Goal: Information Seeking & Learning: Learn about a topic

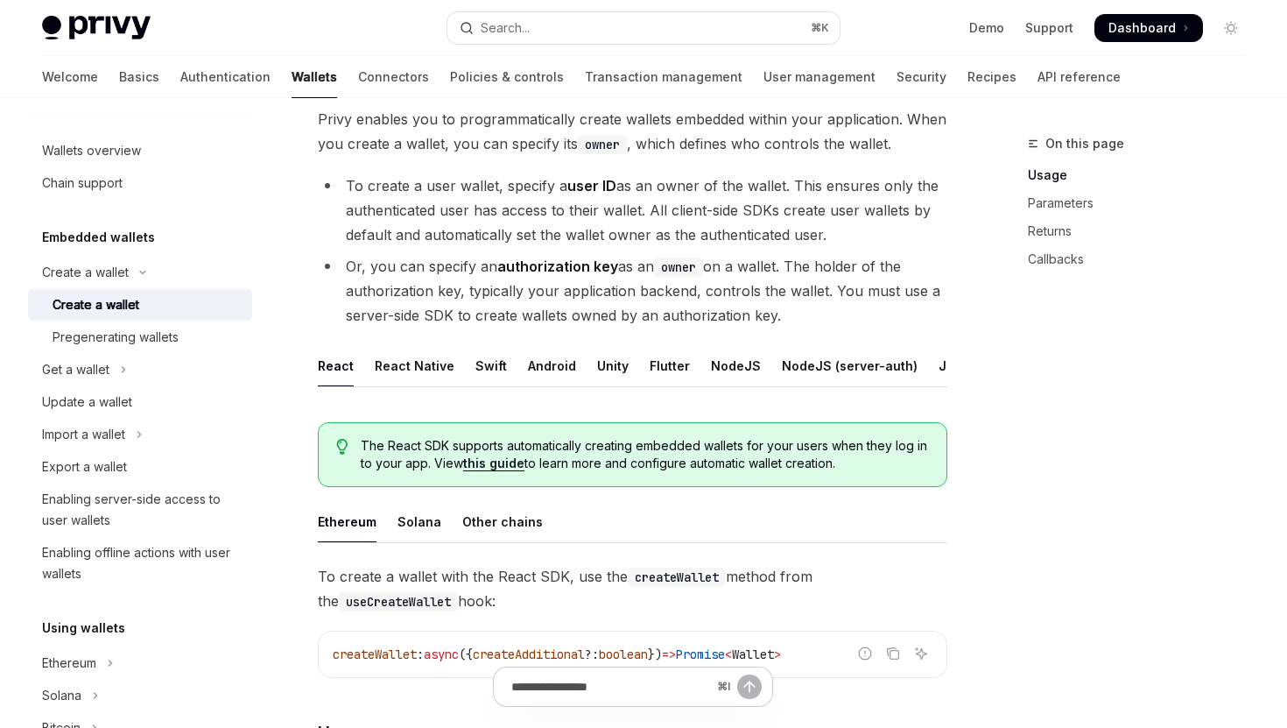
scroll to position [116, 0]
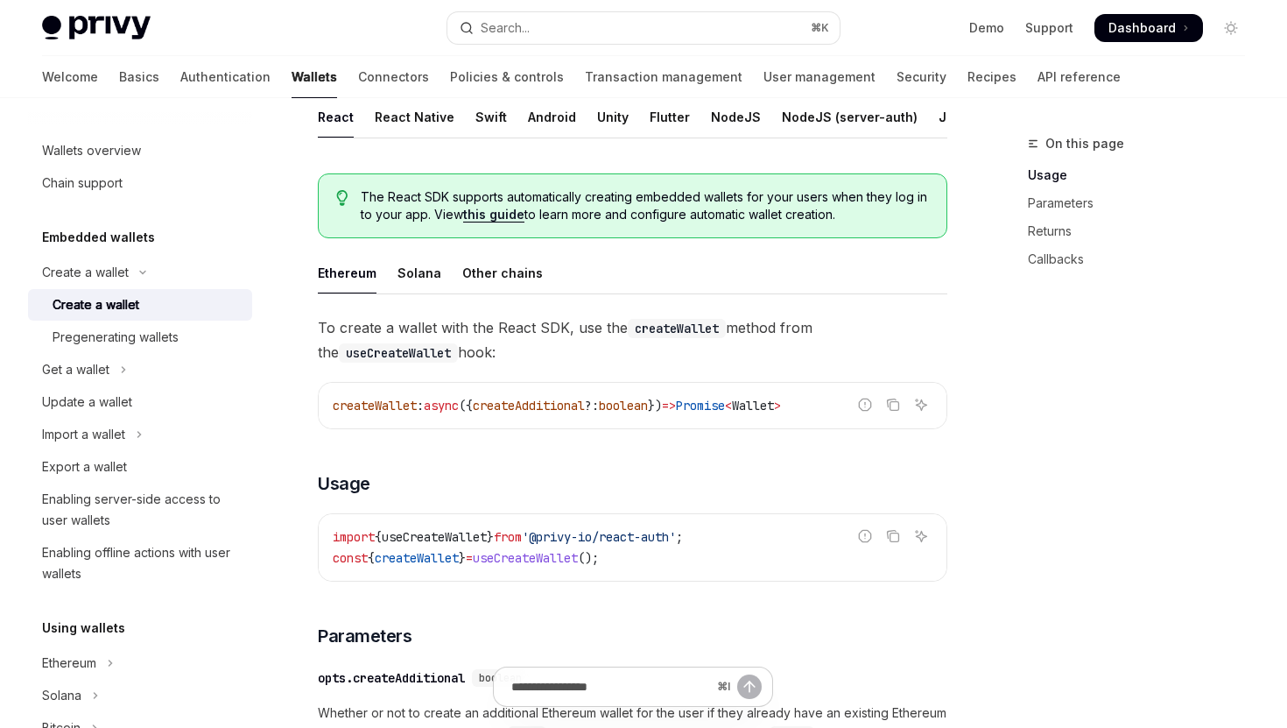
click at [1046, 177] on link "Usage" at bounding box center [1143, 175] width 231 height 28
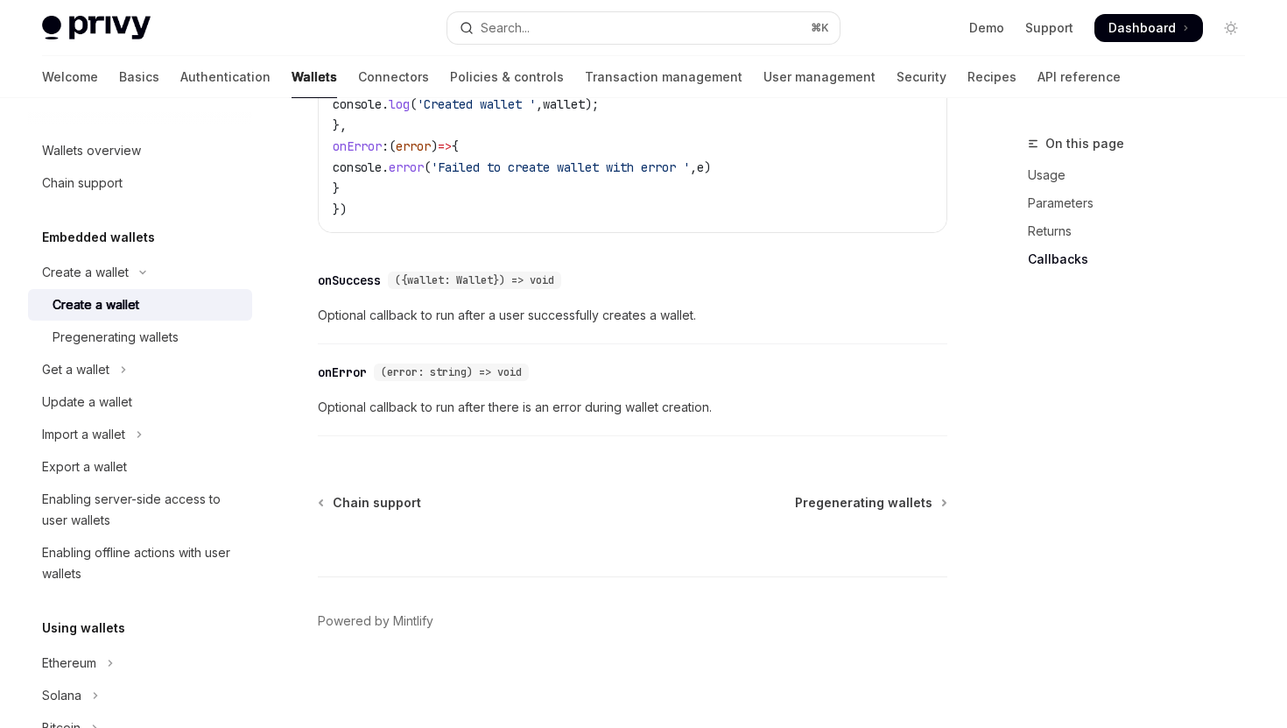
scroll to position [1391, 0]
click at [833, 506] on span "Pregenerating wallets" at bounding box center [863, 503] width 137 height 18
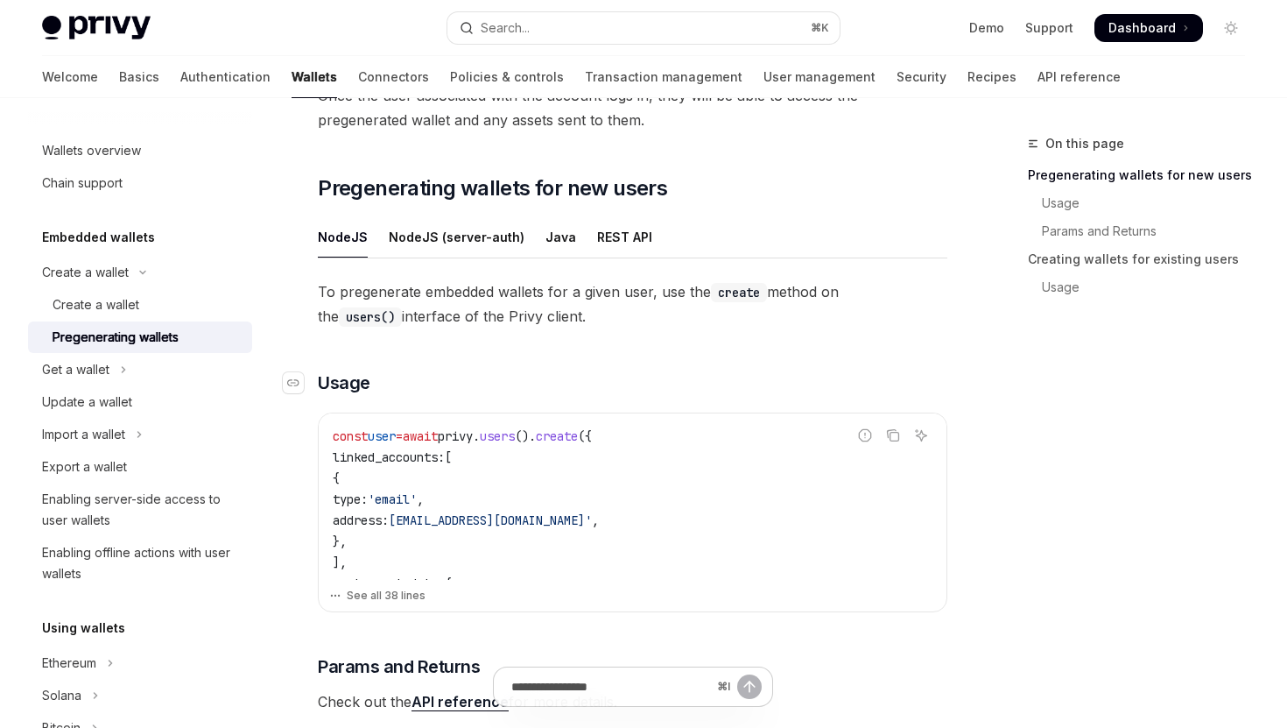
scroll to position [250, 0]
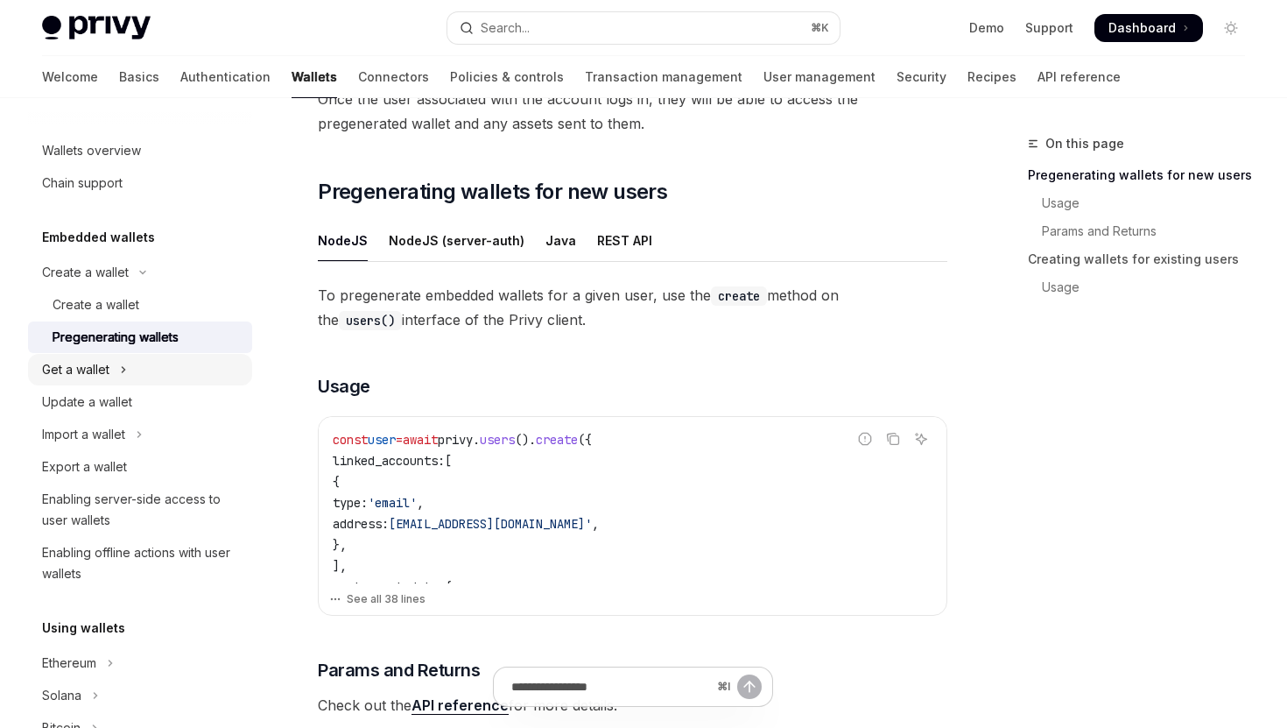
click at [177, 379] on button "Get a wallet" at bounding box center [140, 370] width 224 height 32
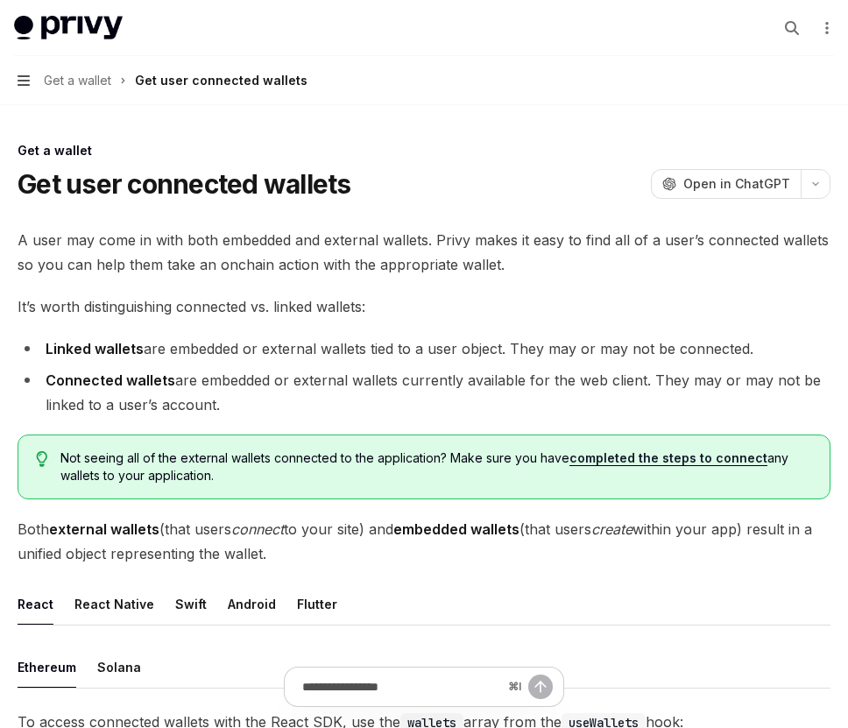
click at [20, 82] on icon "button" at bounding box center [24, 81] width 12 height 14
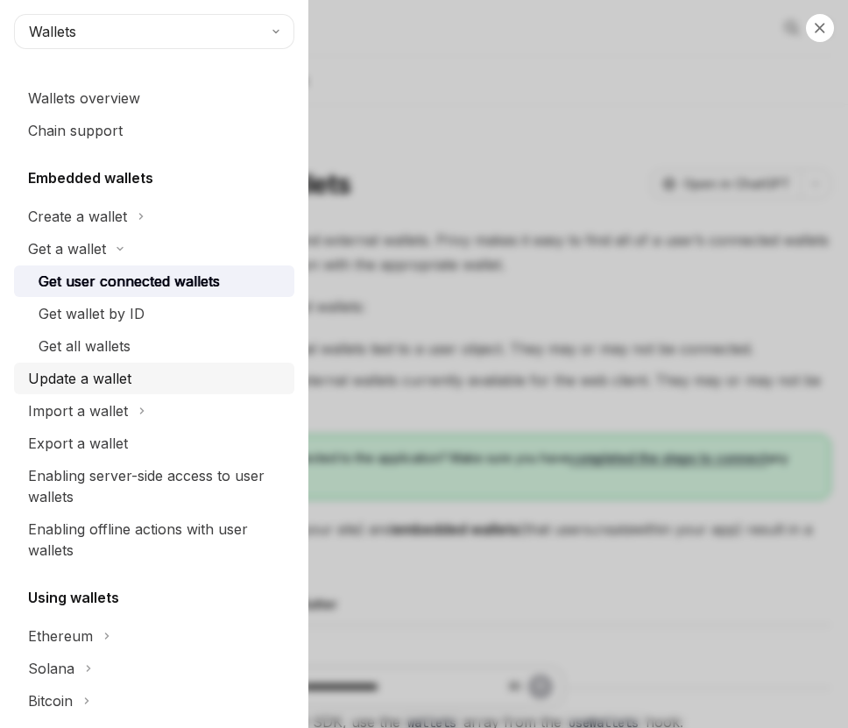
click at [90, 373] on div "Update a wallet" at bounding box center [79, 378] width 103 height 21
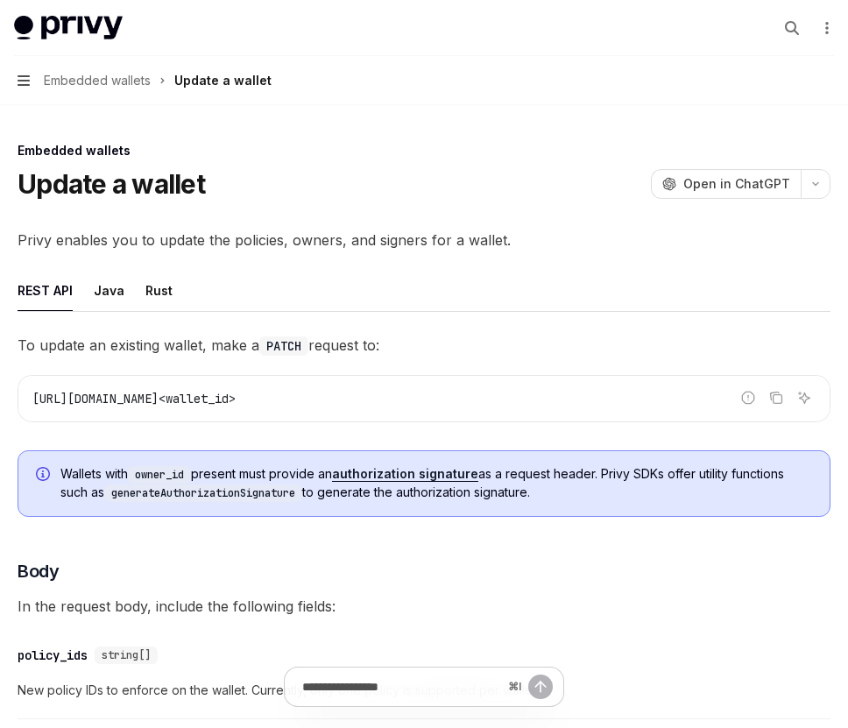
click at [18, 77] on icon "button" at bounding box center [24, 81] width 12 height 14
type textarea "*"
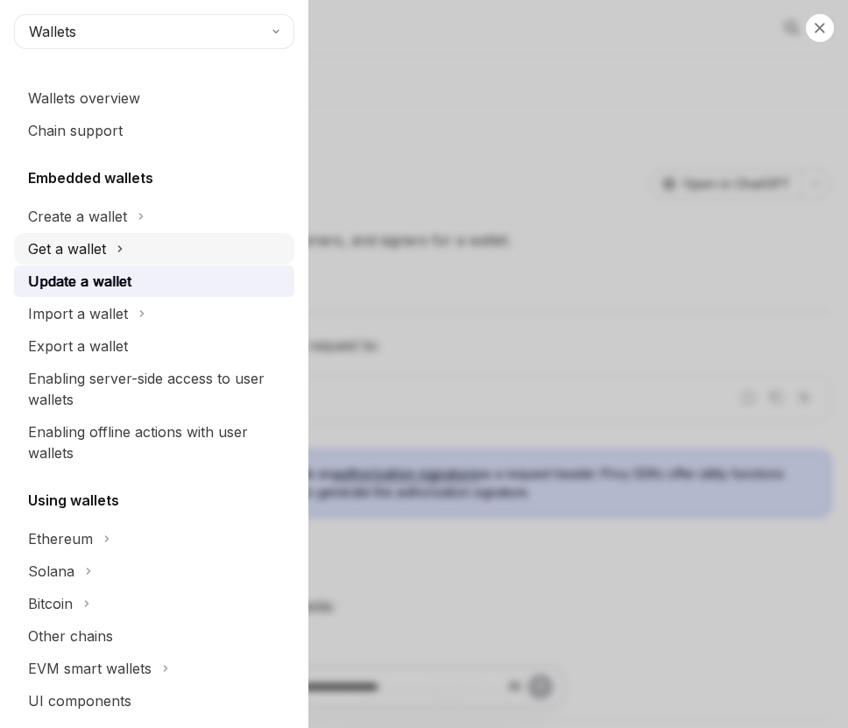
click at [50, 246] on div "Get a wallet" at bounding box center [67, 248] width 78 height 21
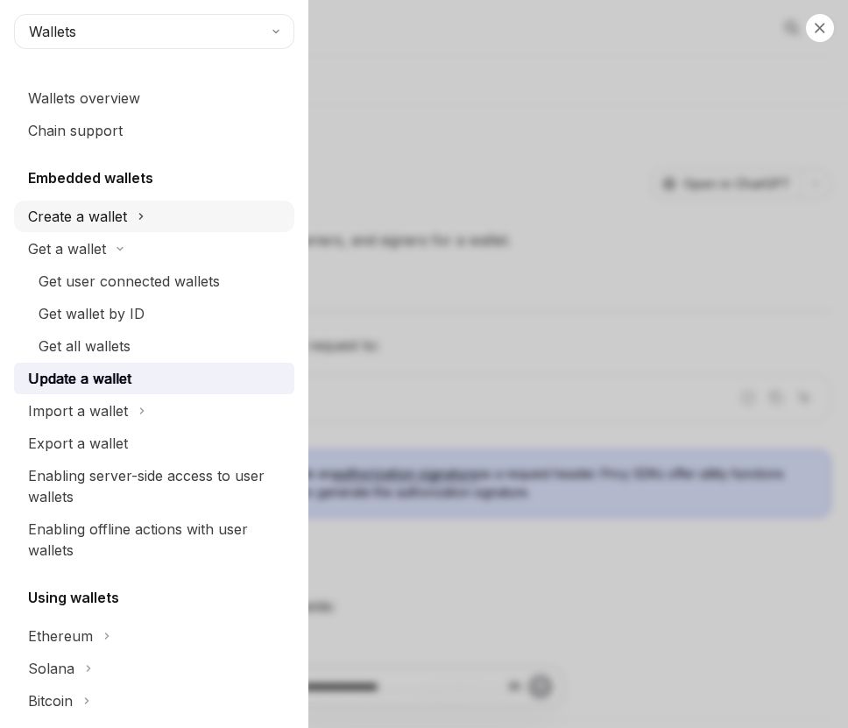
click at [74, 201] on button "Create a wallet" at bounding box center [154, 217] width 280 height 32
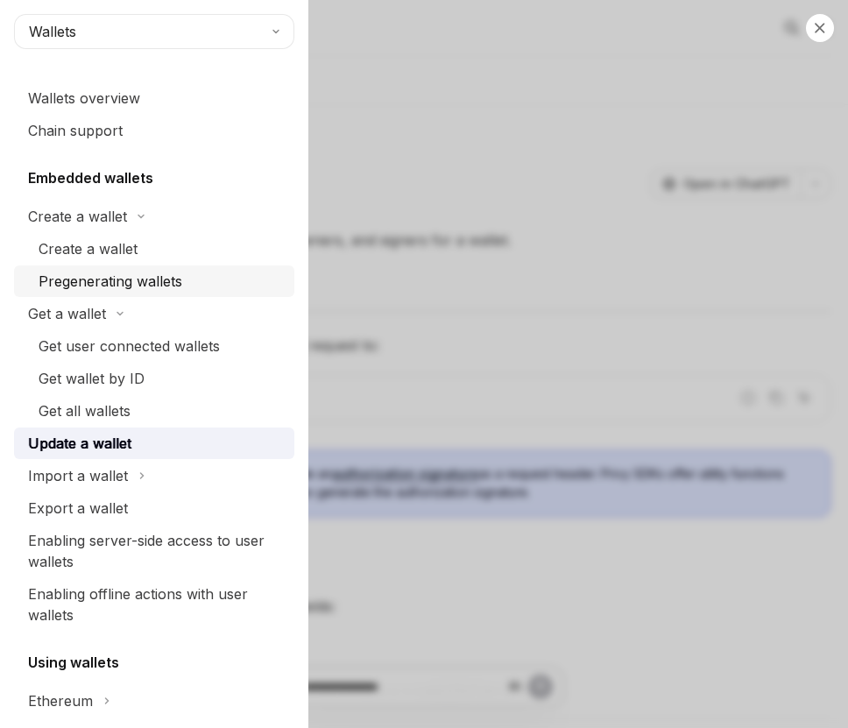
click at [76, 276] on div "Pregenerating wallets" at bounding box center [111, 281] width 144 height 21
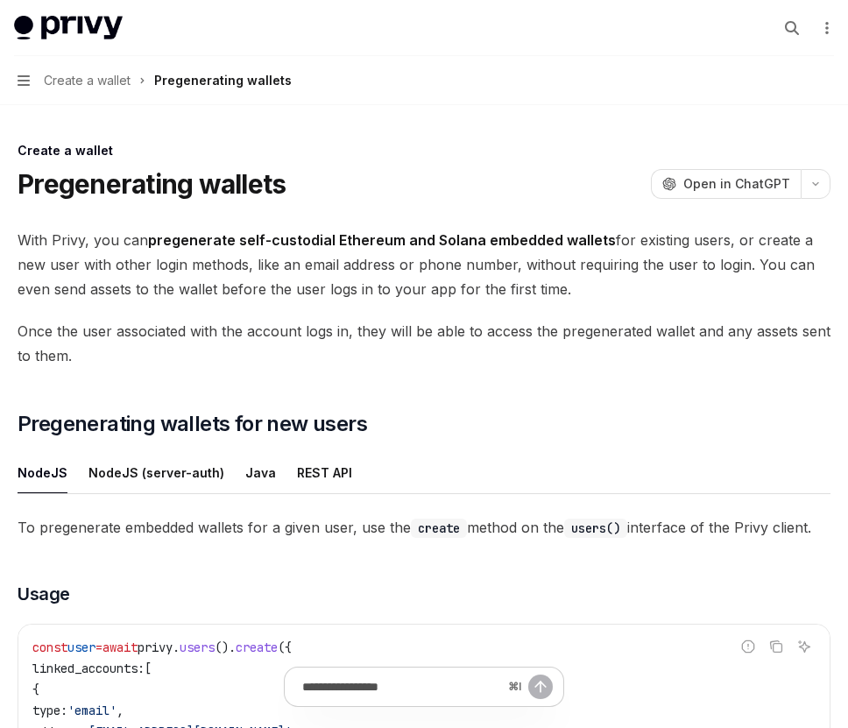
drag, startPoint x: 11, startPoint y: 236, endPoint x: 595, endPoint y: 278, distance: 584.7
copy span "With Privy, you can pregenerate self-custodial Ethereum and Solana embedded wal…"
click at [20, 81] on icon "button" at bounding box center [24, 80] width 12 height 11
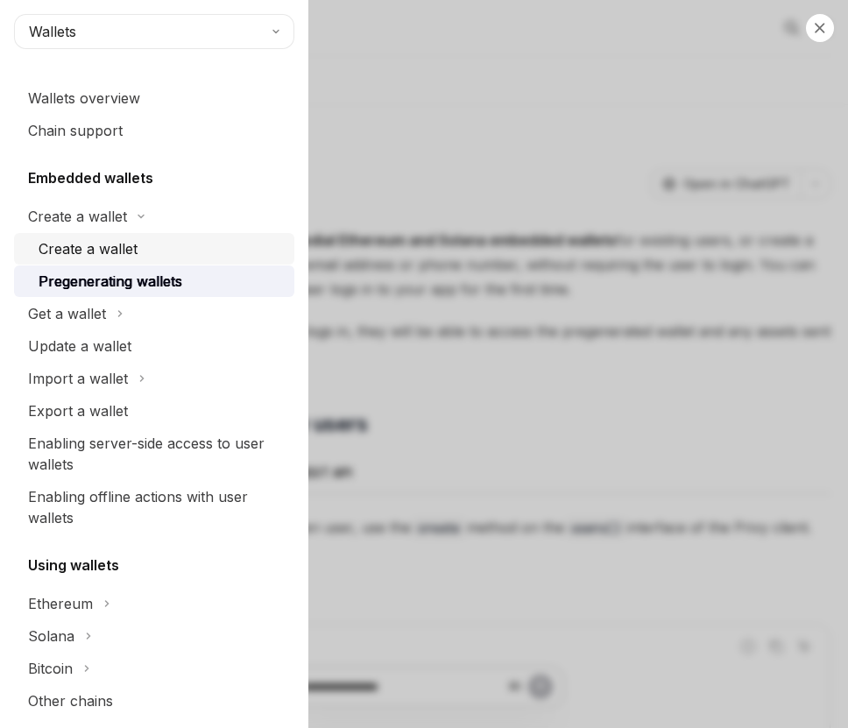
click at [107, 254] on div "Create a wallet" at bounding box center [88, 248] width 99 height 21
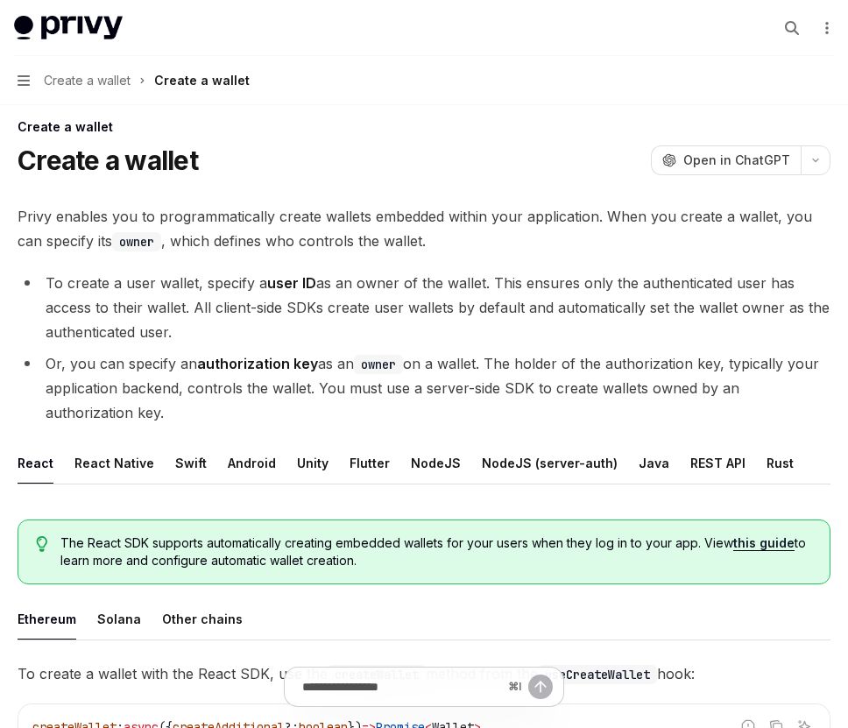
scroll to position [33, 0]
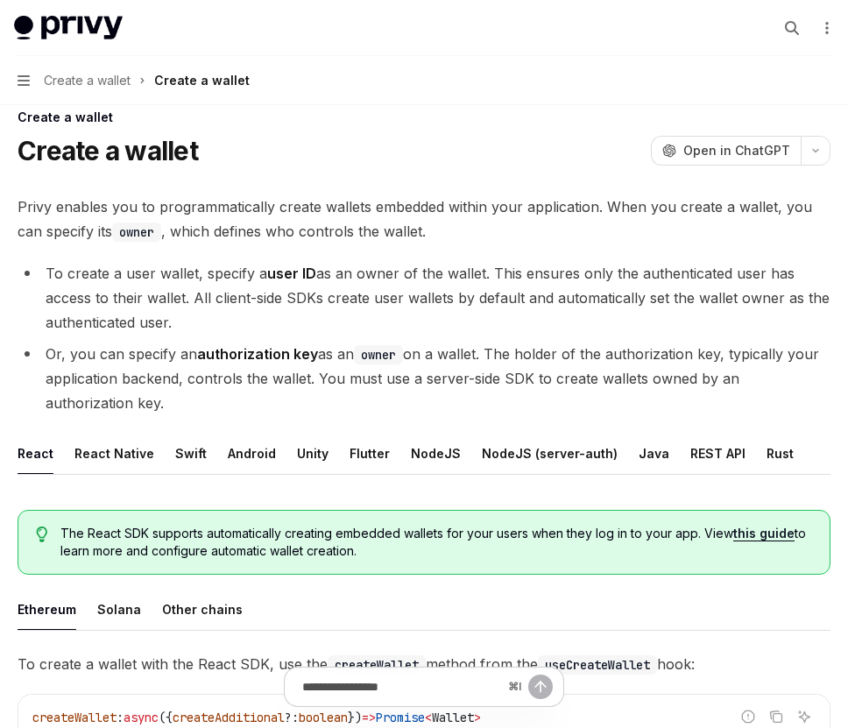
drag, startPoint x: 85, startPoint y: 405, endPoint x: 46, endPoint y: 344, distance: 72.4
click at [46, 344] on li "Or, you can specify an authorization key as an owner on a wallet. The holder of…" at bounding box center [424, 379] width 813 height 74
copy li "Or, you can specify an authorization key as an owner on a wallet. The holder of…"
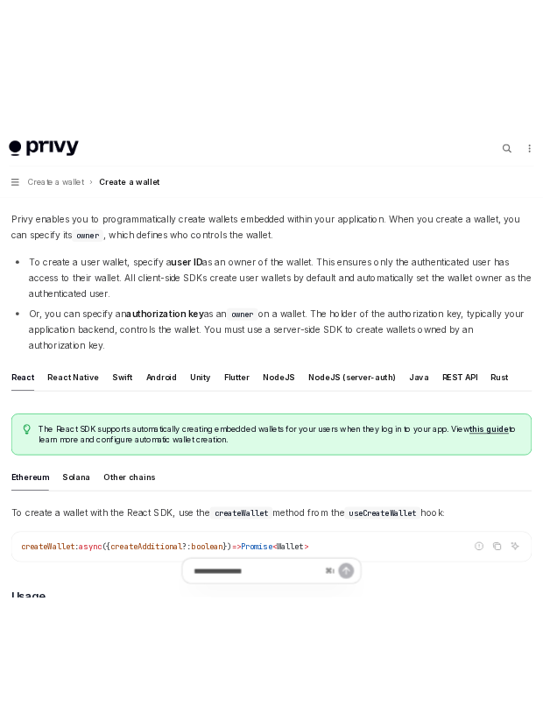
scroll to position [0, 0]
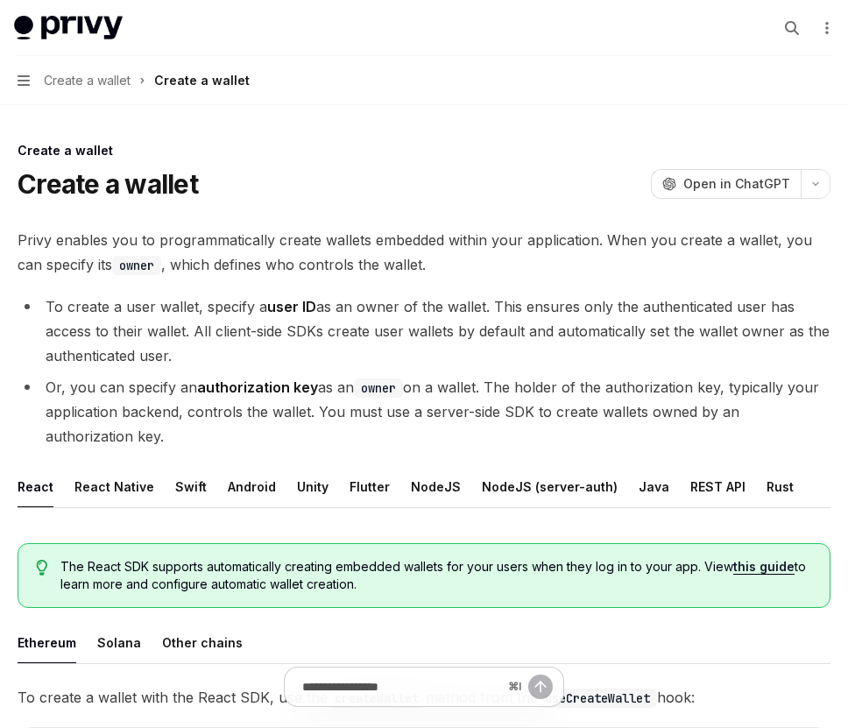
click at [29, 72] on button "Navigation Create a wallet Create a wallet" at bounding box center [424, 80] width 848 height 49
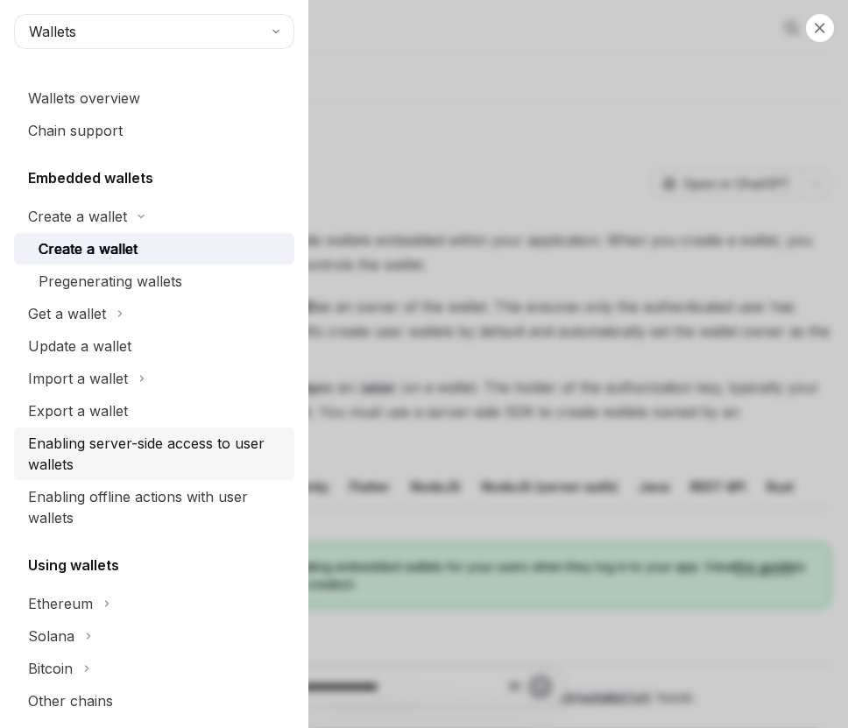
click at [159, 460] on div "Enabling server-side access to user wallets" at bounding box center [156, 454] width 256 height 42
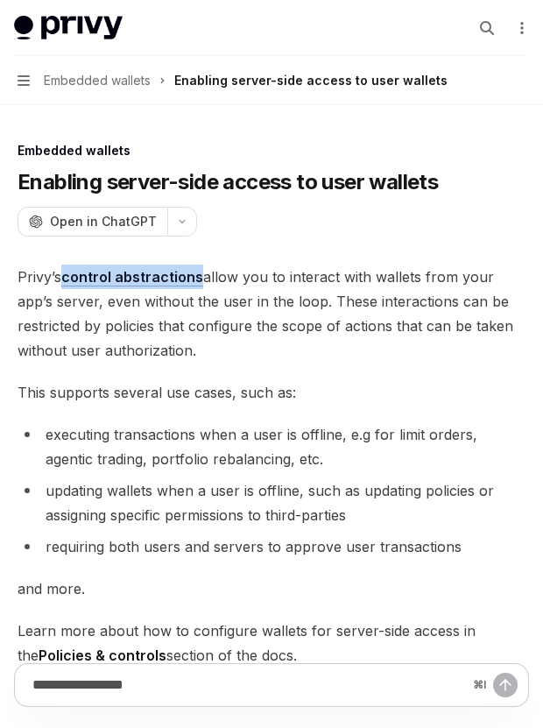
scroll to position [1, 0]
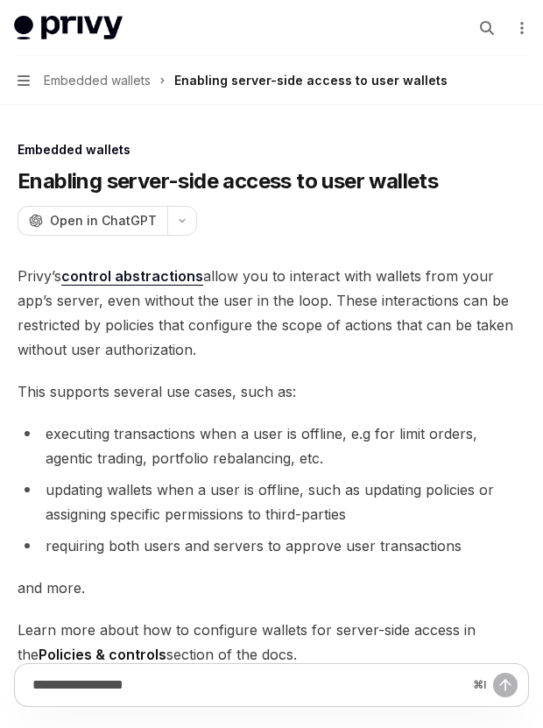
click at [187, 398] on span "This supports several use cases, such as:" at bounding box center [272, 391] width 508 height 25
click at [171, 328] on span "Privy’s control abstractions allow you to interact with wallets from your app’s…" at bounding box center [272, 313] width 508 height 98
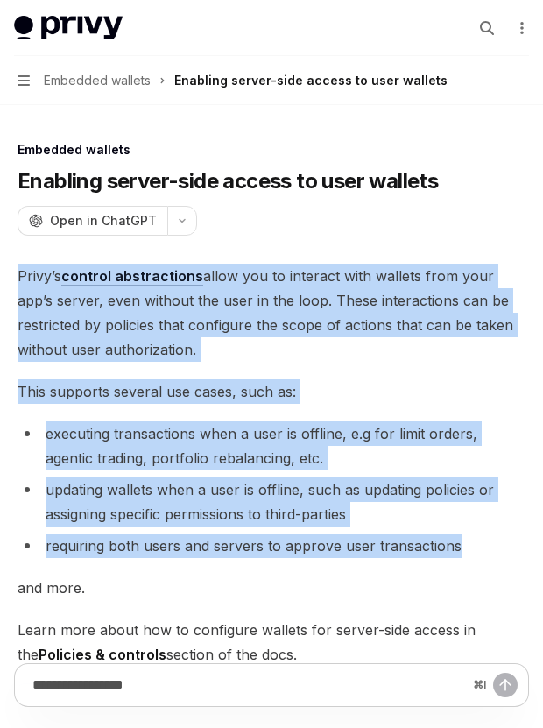
drag, startPoint x: 18, startPoint y: 276, endPoint x: 458, endPoint y: 544, distance: 514.8
click at [458, 544] on div "**********" at bounding box center [272, 542] width 508 height 557
copy div "Privy’s control abstractions allow you to interact with wallets from your app’s…"
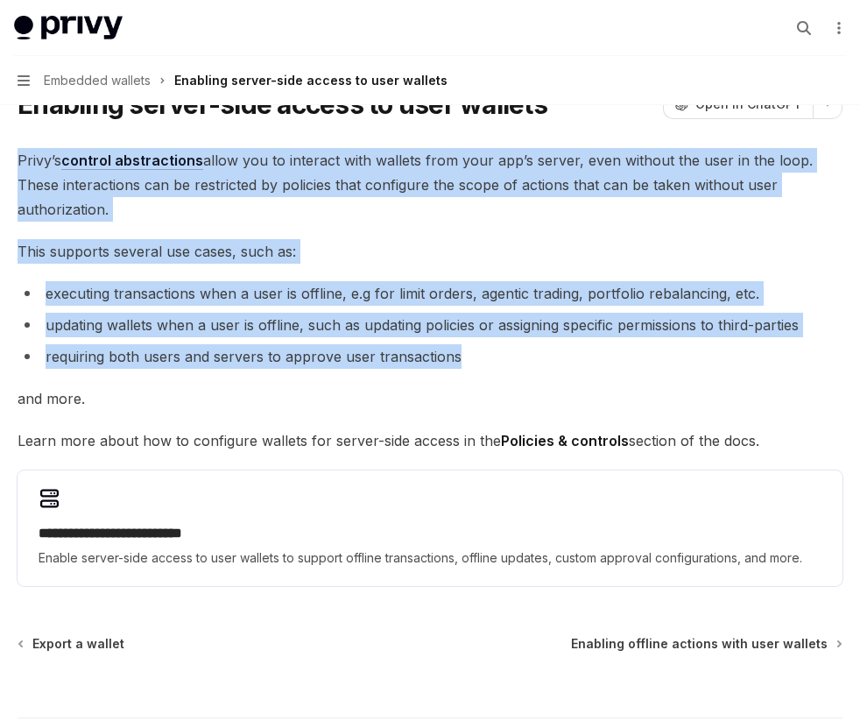
scroll to position [0, 0]
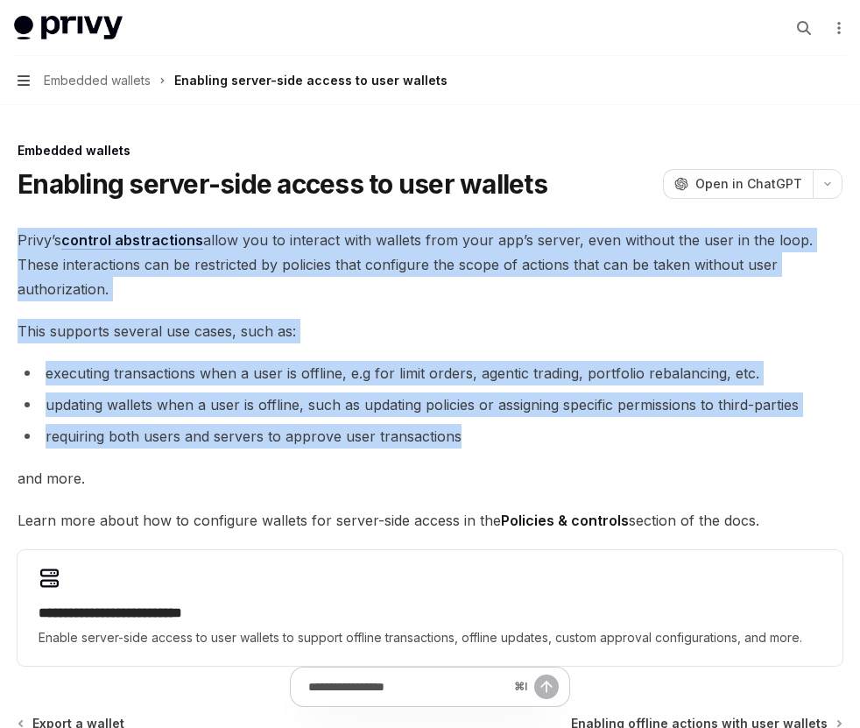
click at [25, 74] on icon "button" at bounding box center [24, 81] width 12 height 14
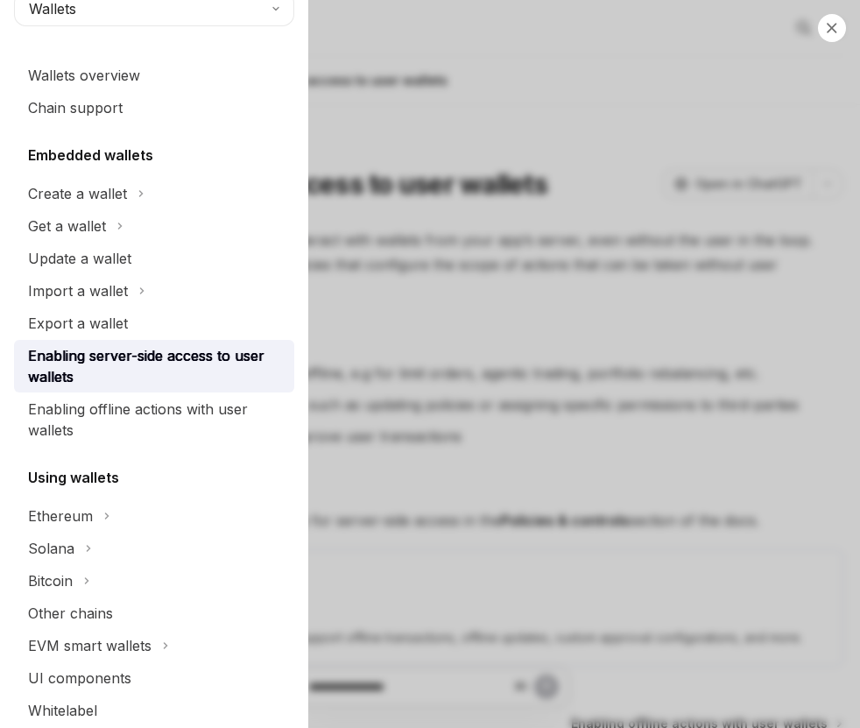
scroll to position [32, 0]
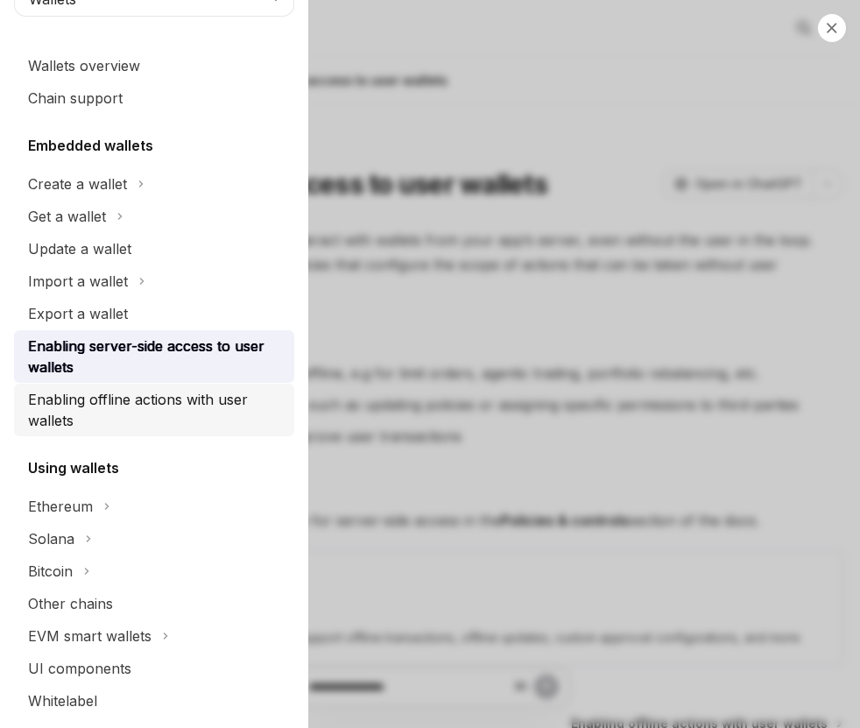
click at [174, 406] on div "Enabling offline actions with user wallets" at bounding box center [156, 410] width 256 height 42
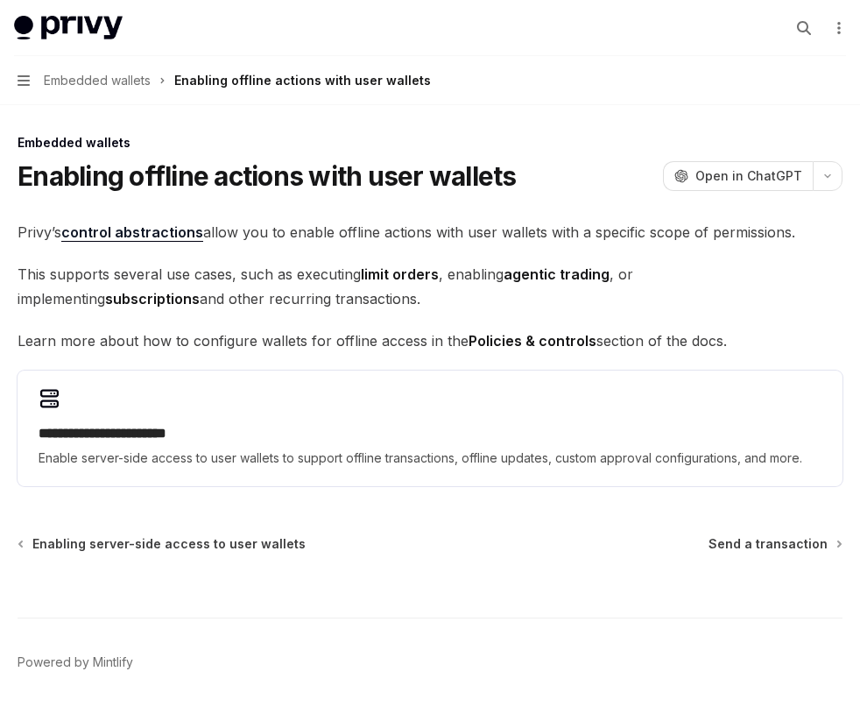
scroll to position [6, 0]
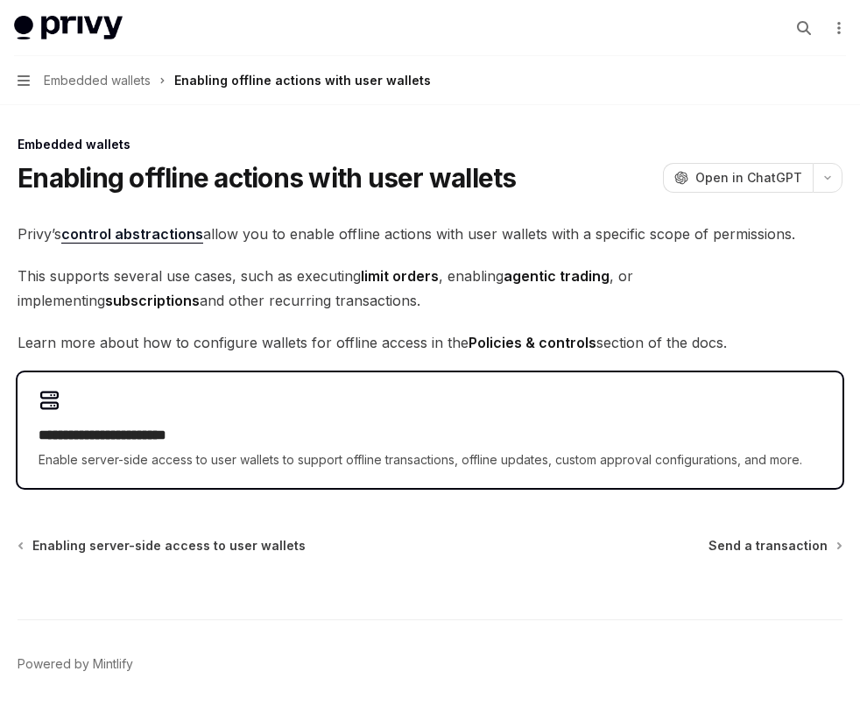
click at [149, 434] on h2 "**********" at bounding box center [430, 435] width 783 height 21
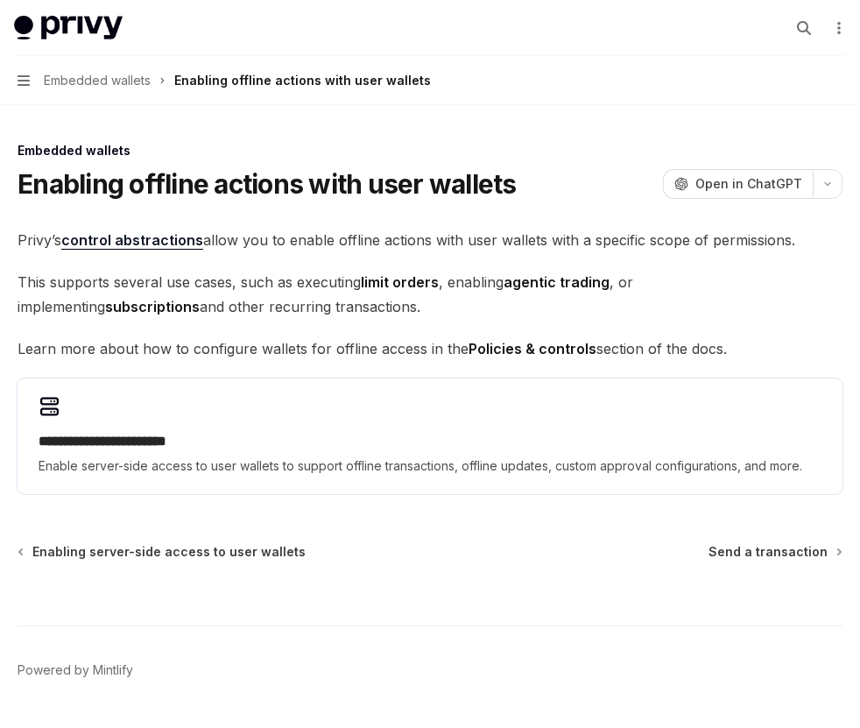
scroll to position [6, 0]
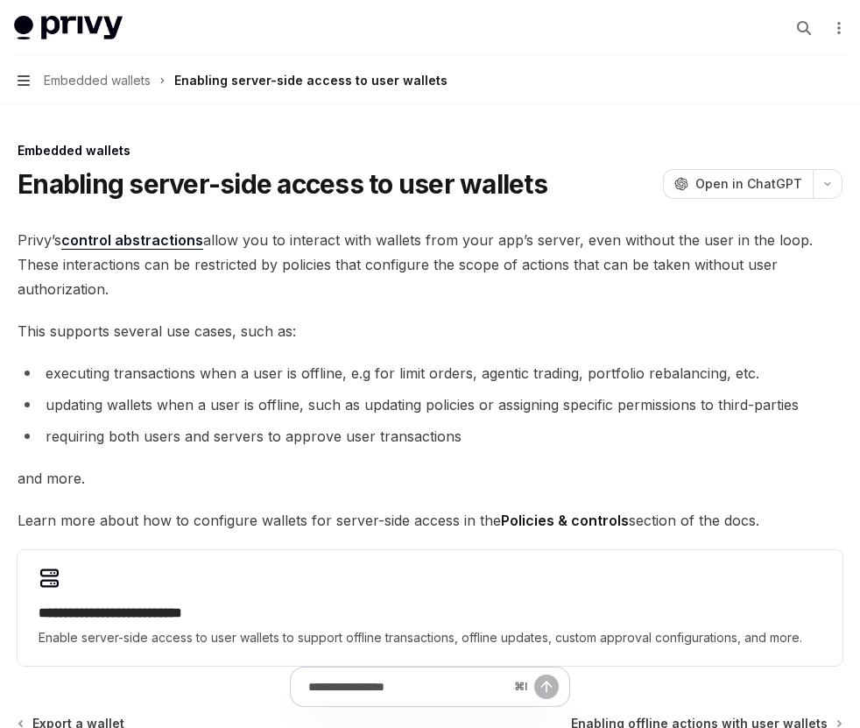
click at [28, 86] on icon "button" at bounding box center [24, 81] width 12 height 14
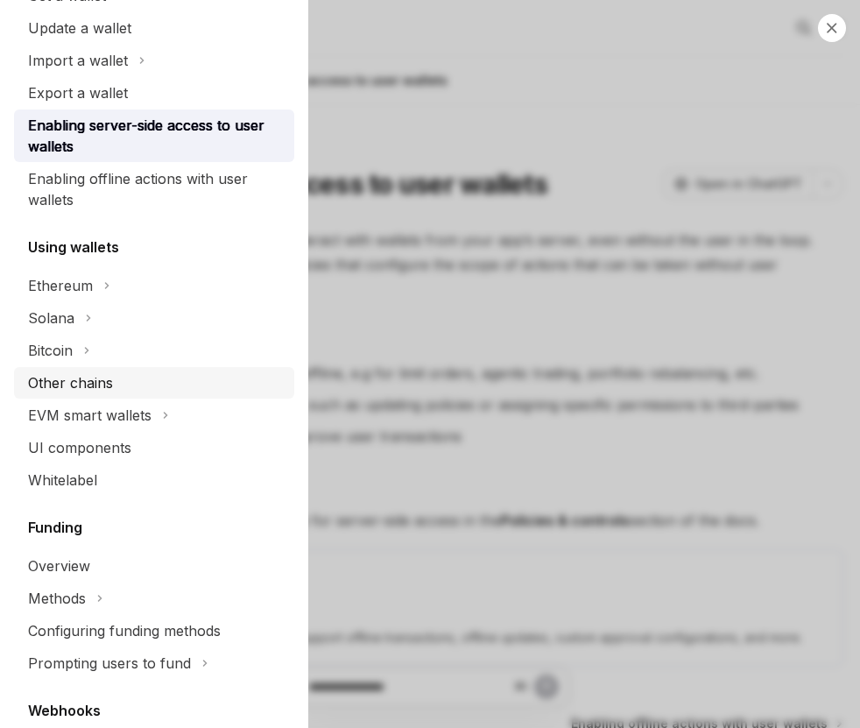
scroll to position [261, 0]
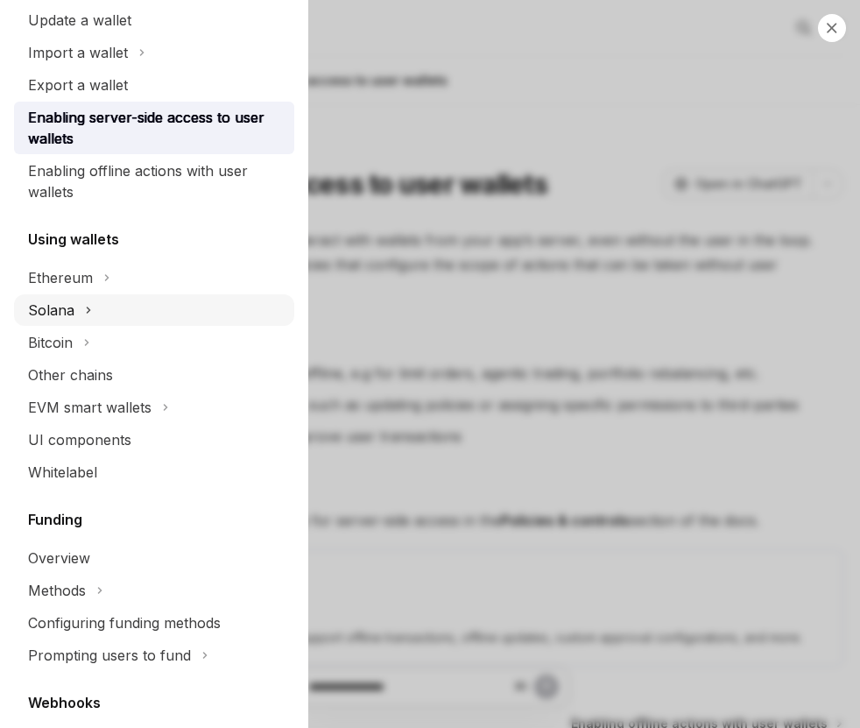
click at [85, 299] on icon "Toggle Solana section" at bounding box center [88, 309] width 7 height 21
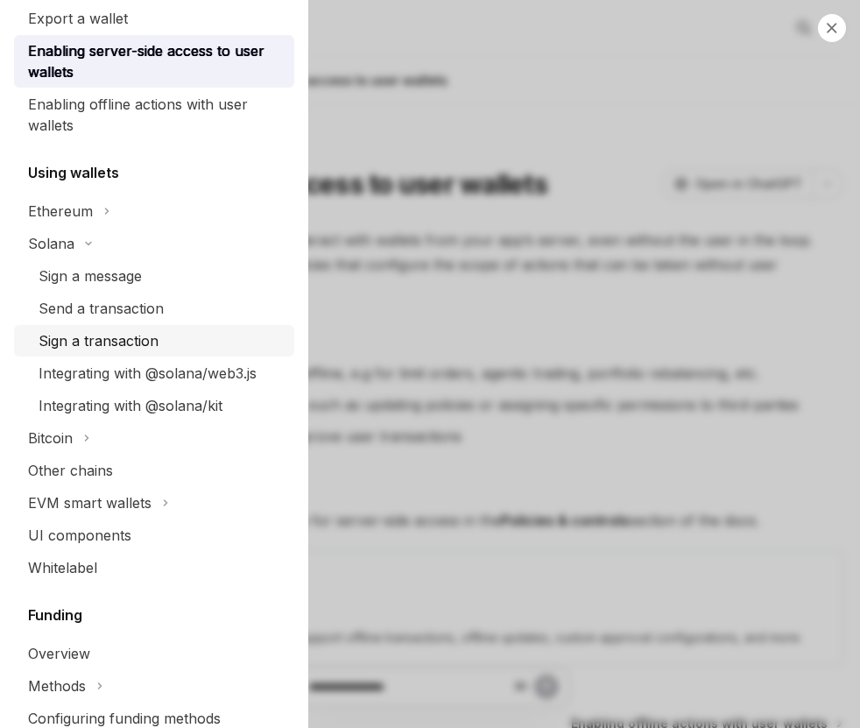
scroll to position [329, 0]
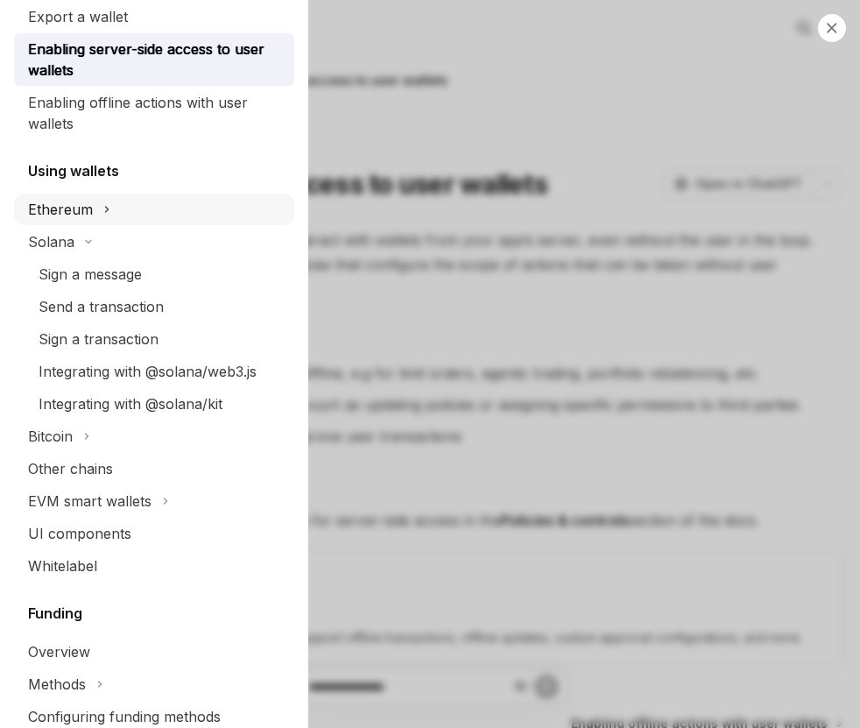
click at [98, 217] on button "Ethereum" at bounding box center [154, 210] width 280 height 32
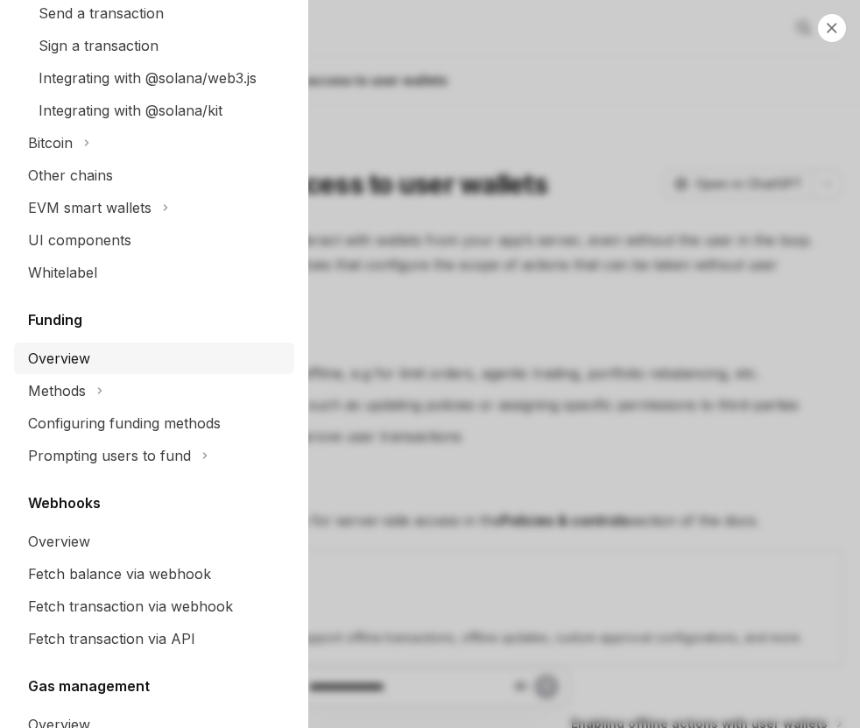
scroll to position [916, 0]
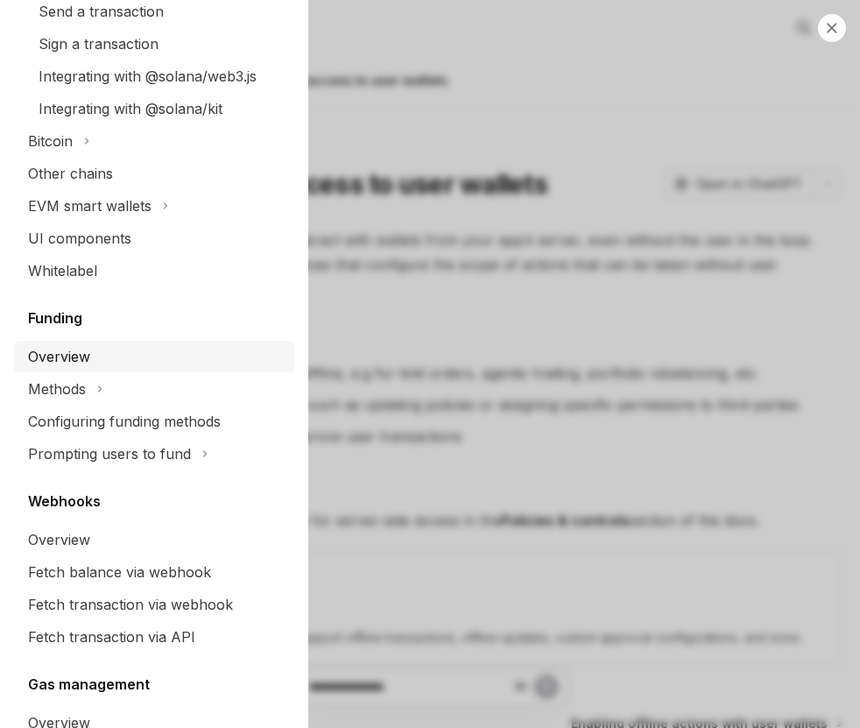
click at [129, 346] on div "Overview" at bounding box center [156, 356] width 256 height 21
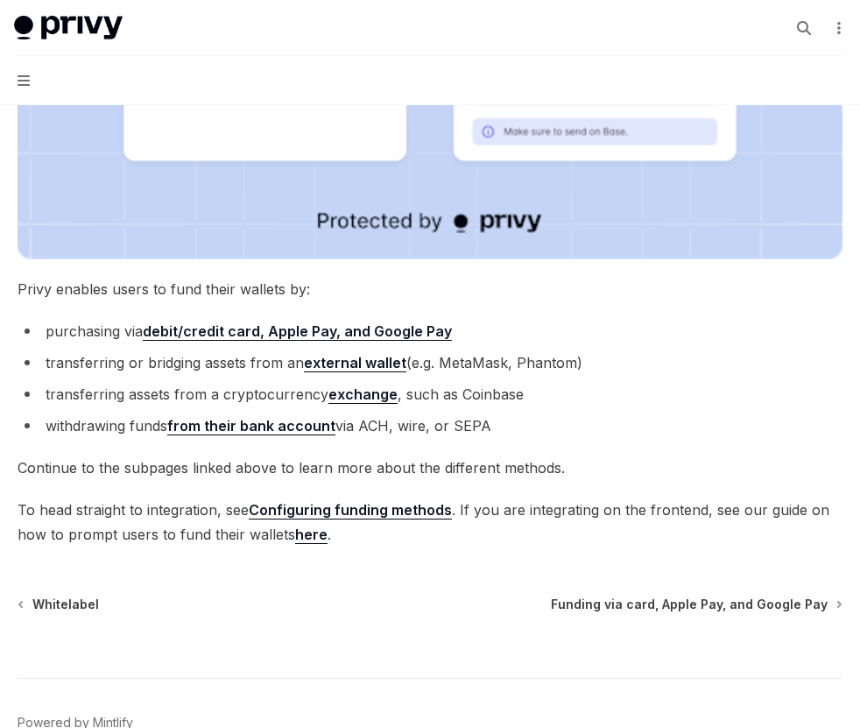
scroll to position [693, 0]
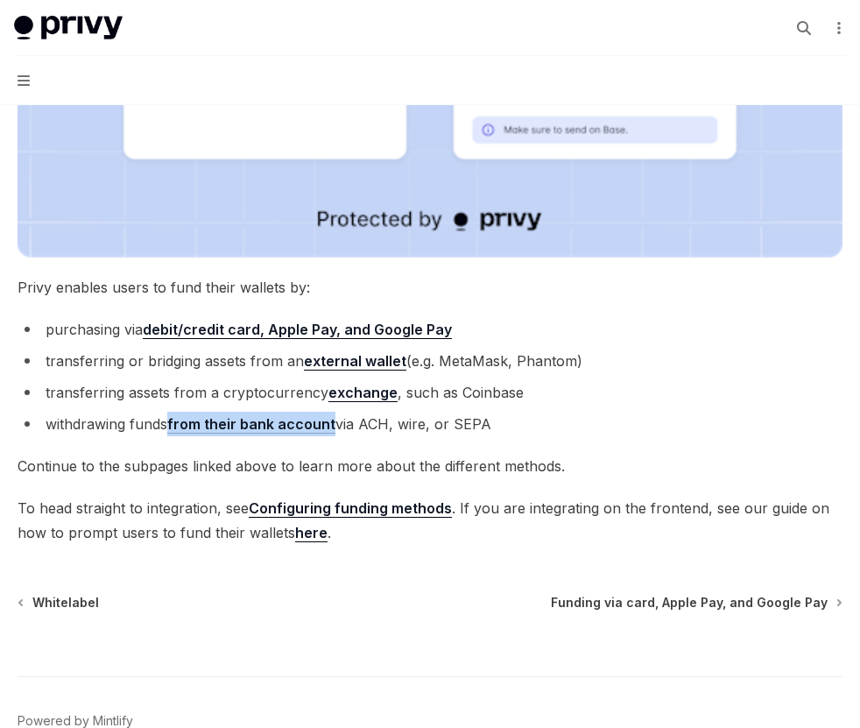
click at [261, 335] on strong "debit/credit card, Apple Pay, and Google Pay" at bounding box center [297, 330] width 309 height 18
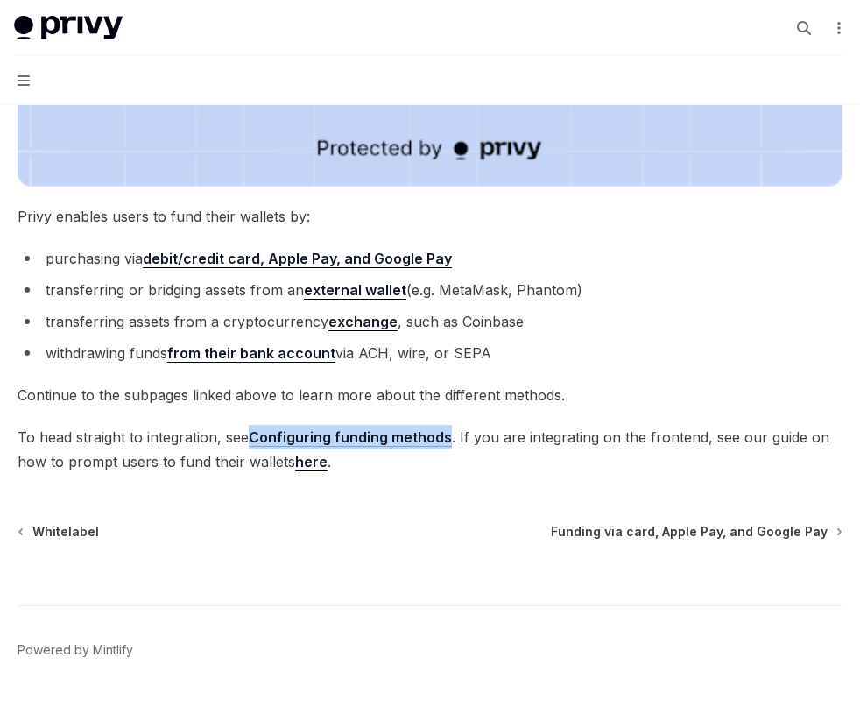
scroll to position [793, 0]
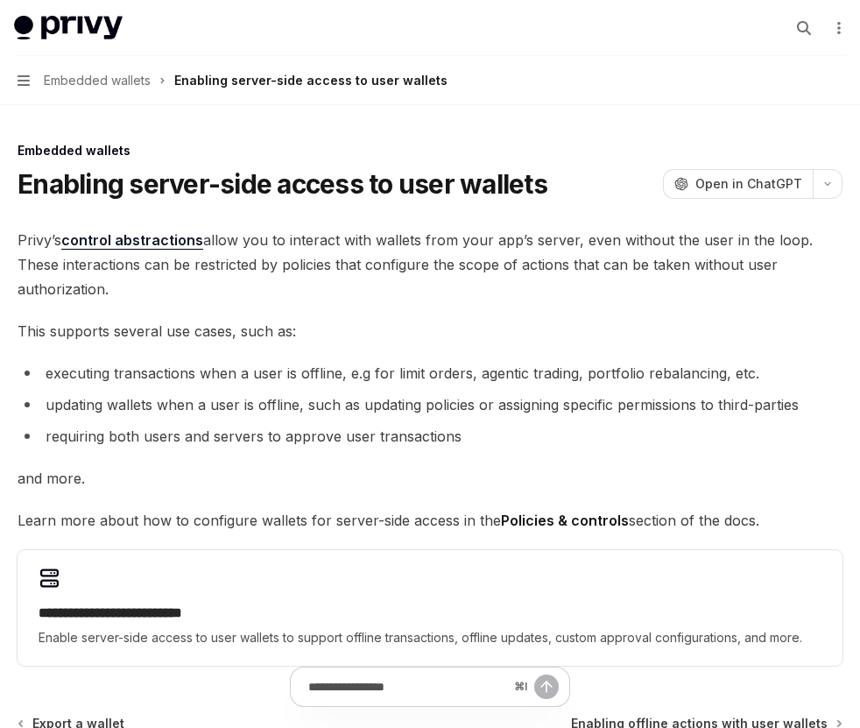
click at [35, 83] on button "Navigation Embedded wallets Enabling server-side access to user wallets" at bounding box center [430, 80] width 860 height 49
type textarea "*"
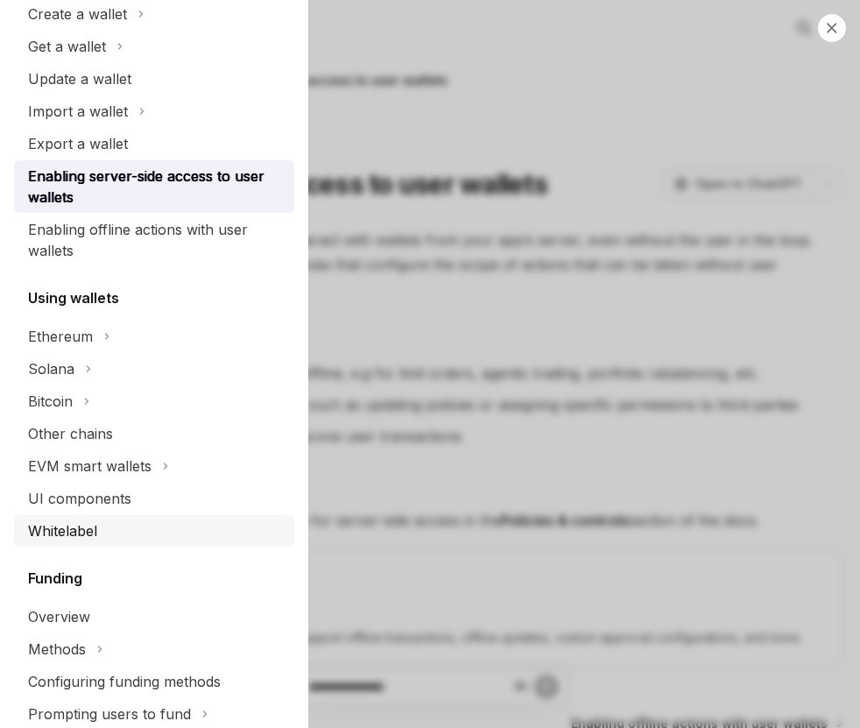
scroll to position [415, 0]
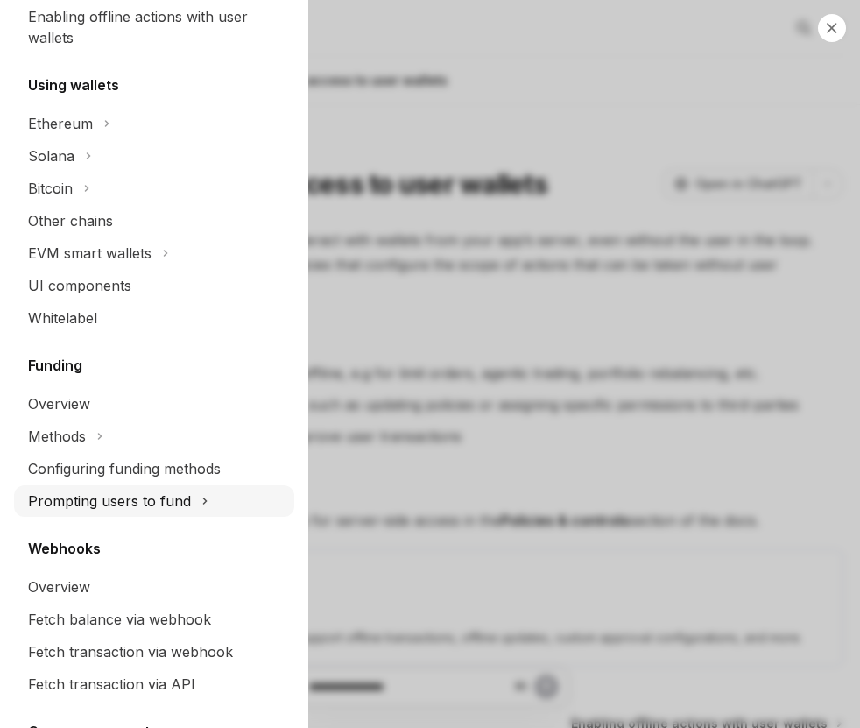
click at [137, 508] on div "Prompting users to fund" at bounding box center [109, 500] width 163 height 21
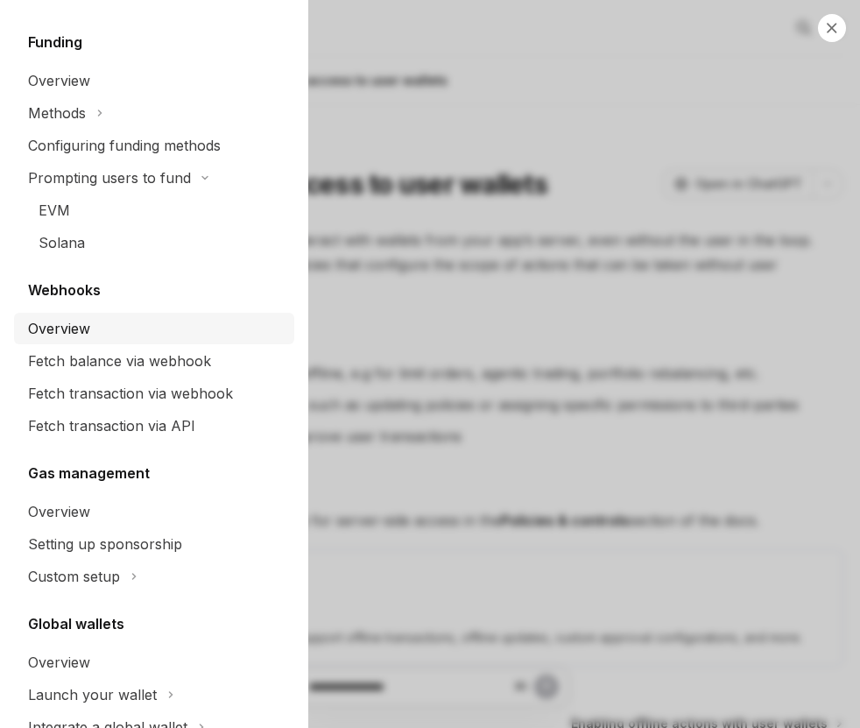
scroll to position [764, 0]
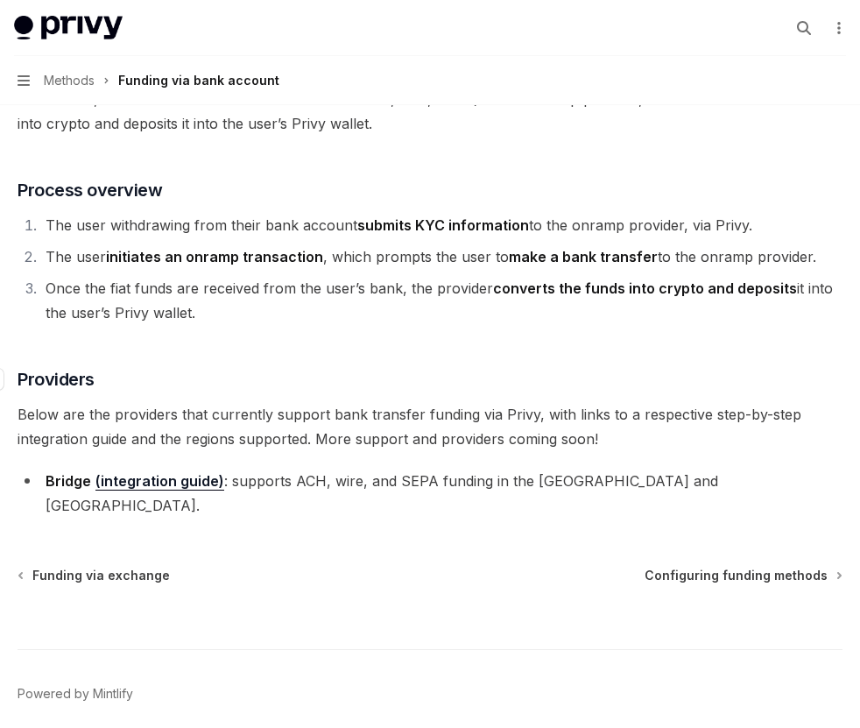
scroll to position [233, 0]
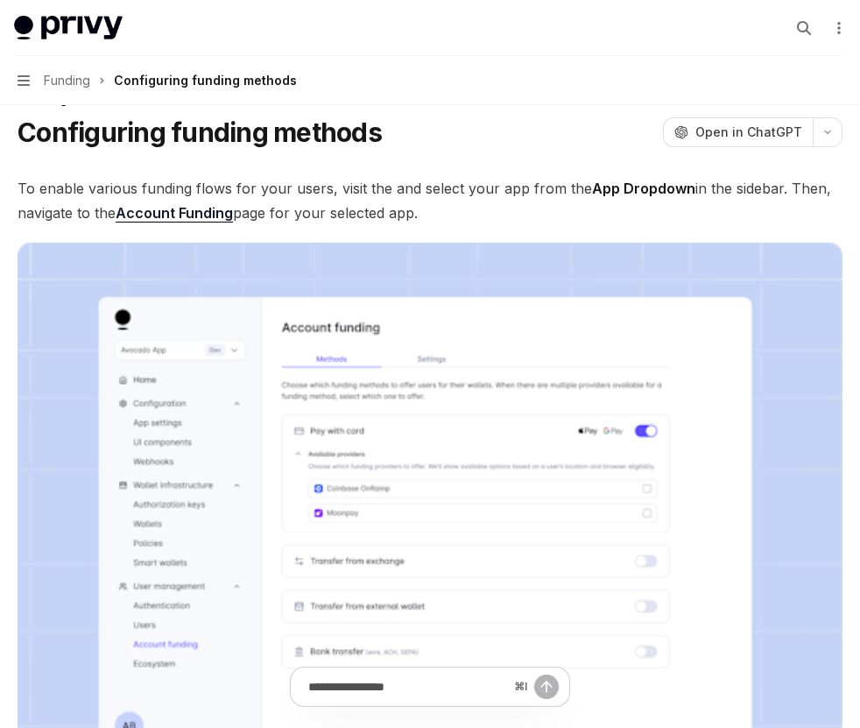
scroll to position [50, 0]
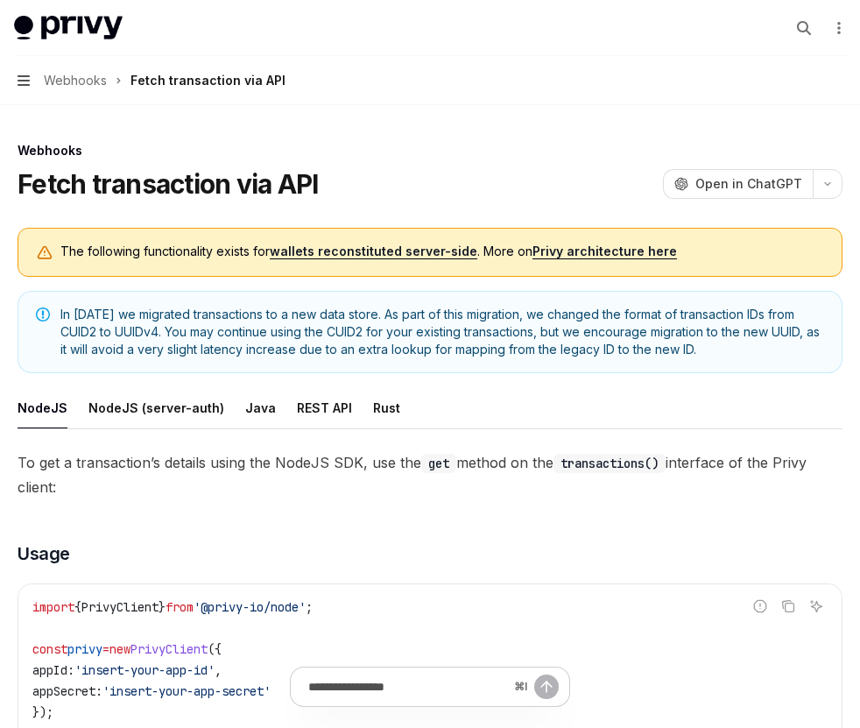
click at [25, 78] on icon "button" at bounding box center [24, 81] width 12 height 14
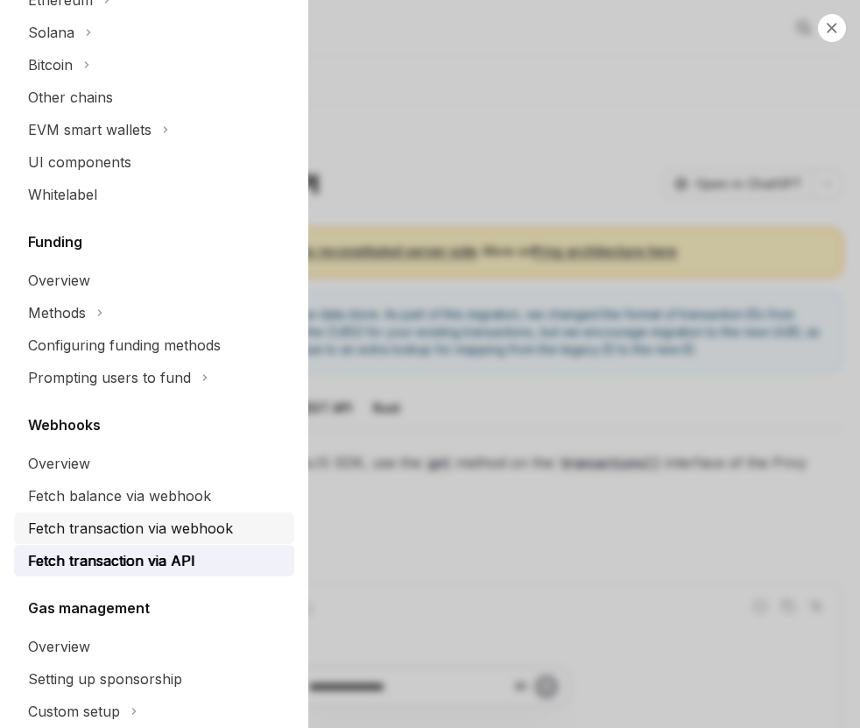
scroll to position [539, 0]
click at [123, 444] on div "Webhooks Overview Fetch balance via webhook Fetch transaction via webhook Fetch…" at bounding box center [154, 494] width 280 height 162
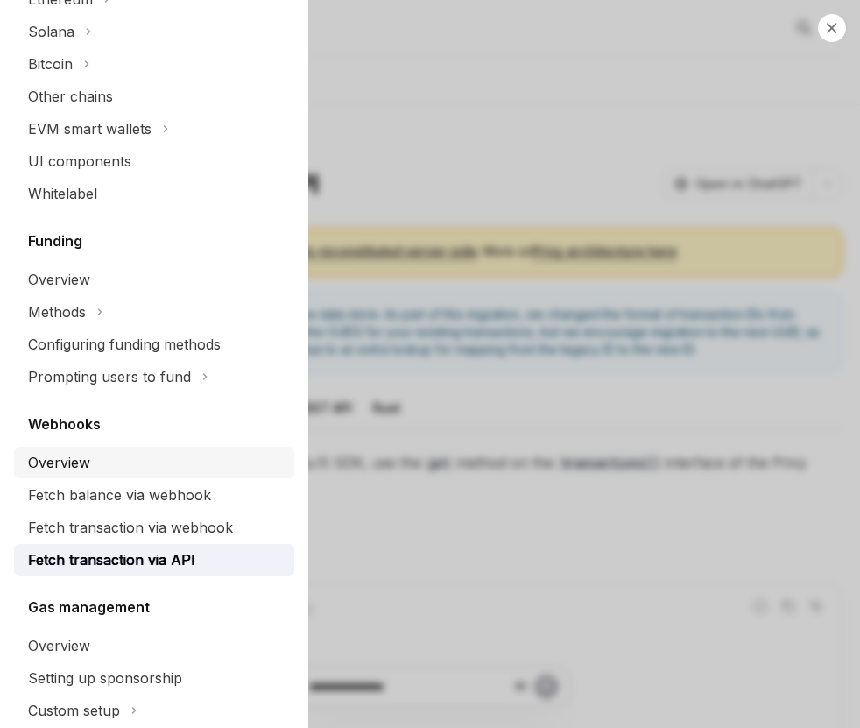
click at [123, 454] on div "Overview" at bounding box center [156, 462] width 256 height 21
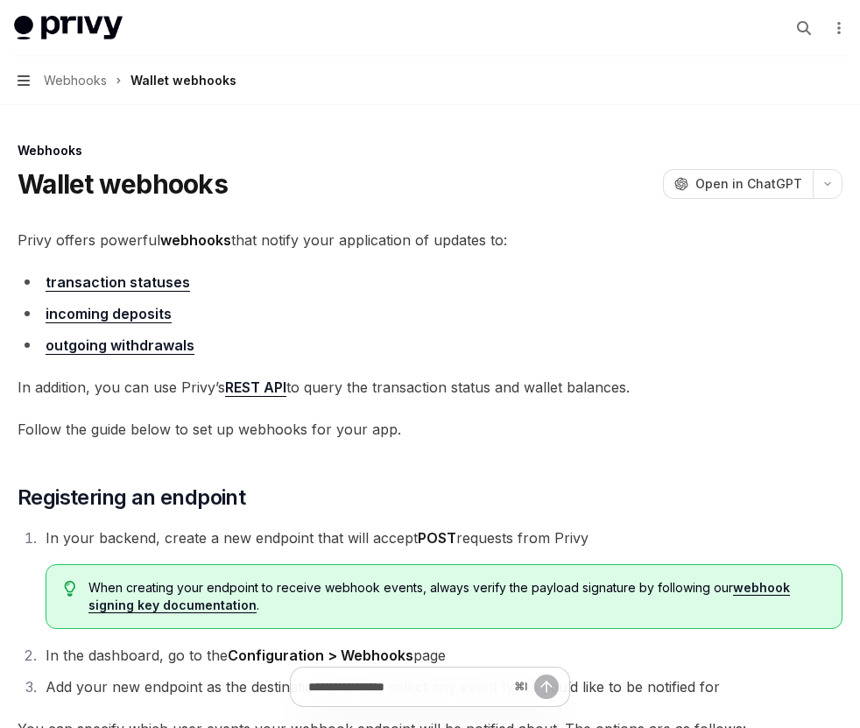
click at [25, 84] on icon "button" at bounding box center [24, 80] width 12 height 11
click at [29, 88] on button "Navigation Webhooks Wallet webhooks" at bounding box center [430, 80] width 860 height 49
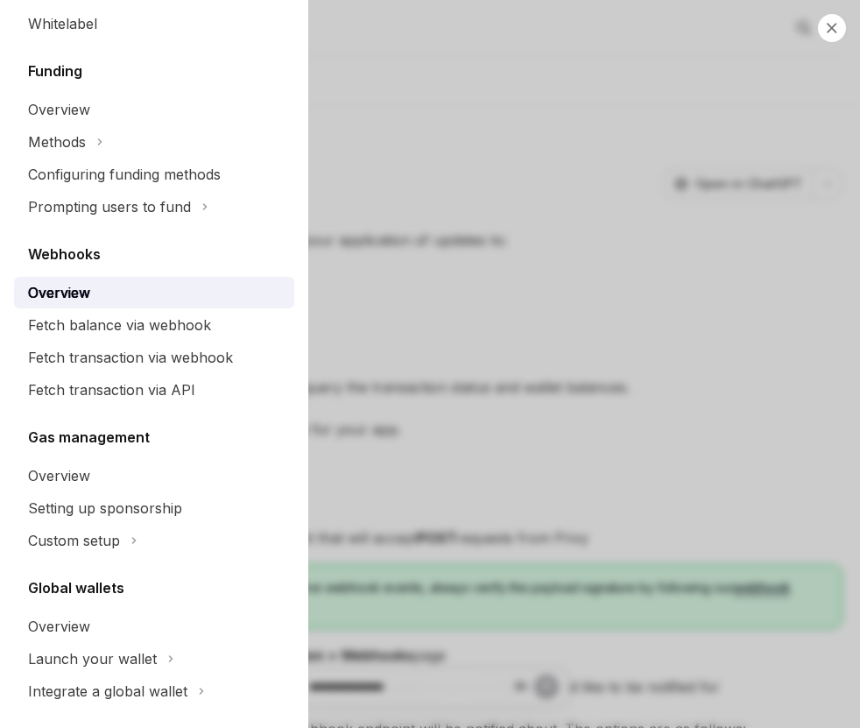
scroll to position [730, 0]
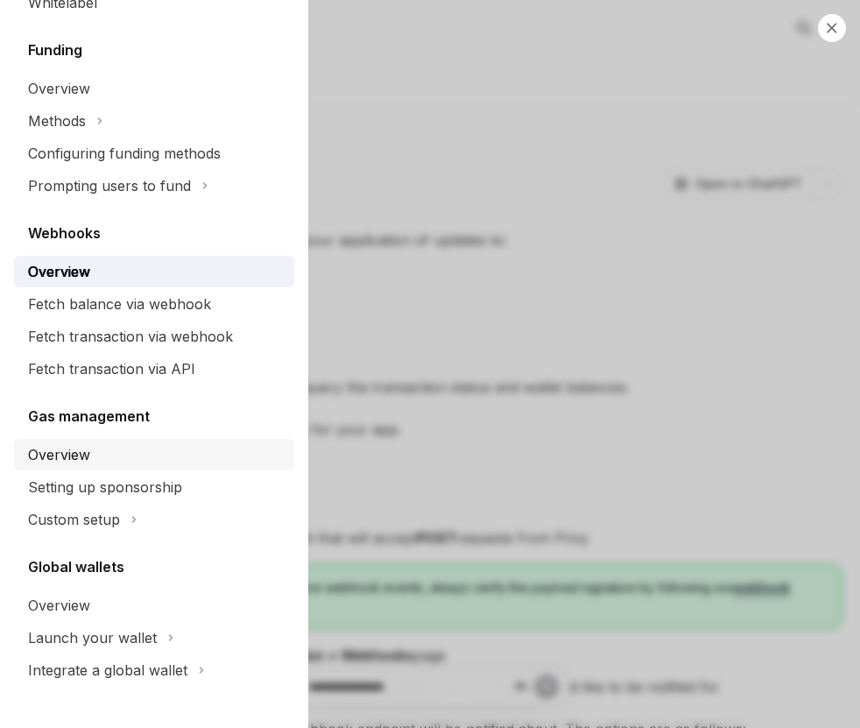
click at [84, 458] on div "Overview" at bounding box center [59, 454] width 62 height 21
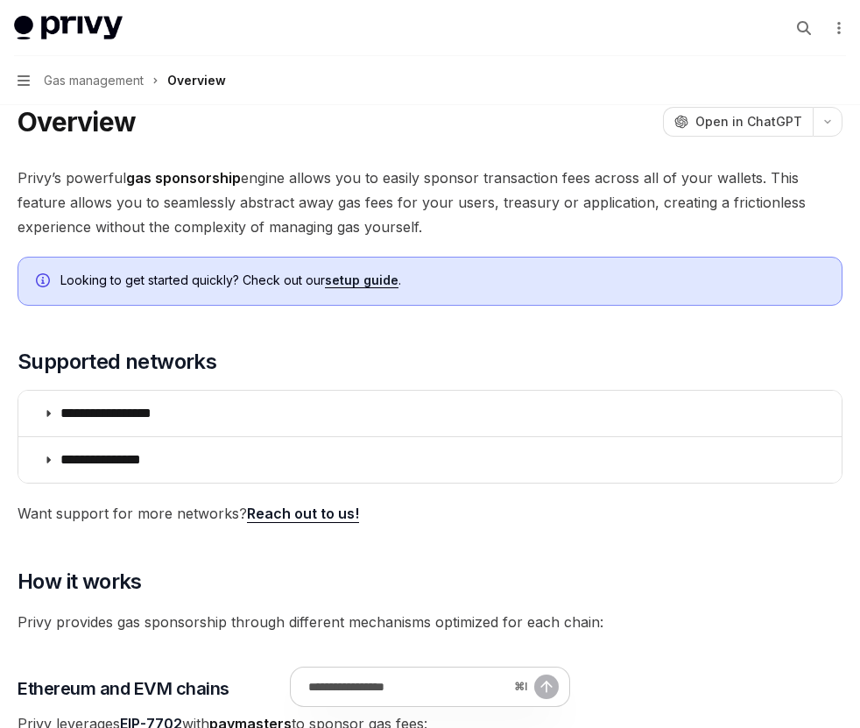
scroll to position [64, 0]
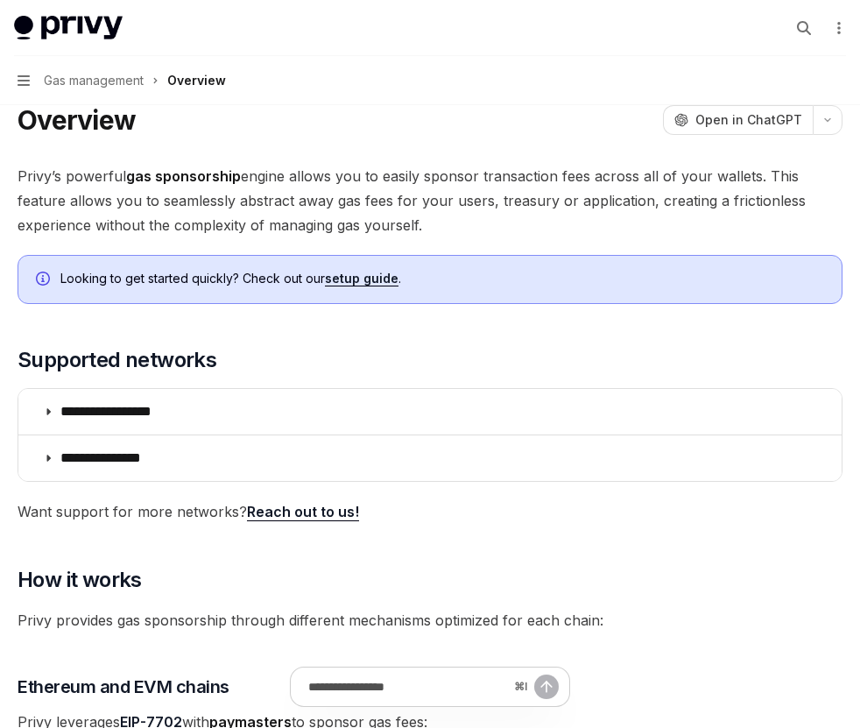
click at [23, 179] on span "Privy’s powerful gas sponsorship engine allows you to easily sponsor transactio…" at bounding box center [430, 201] width 825 height 74
drag, startPoint x: 18, startPoint y: 173, endPoint x: 435, endPoint y: 225, distance: 420.9
click at [435, 226] on span "Privy’s powerful gas sponsorship engine allows you to easily sponsor transactio…" at bounding box center [430, 201] width 825 height 74
copy span "Privy’s powerful gas sponsorship engine allows you to easily sponsor transactio…"
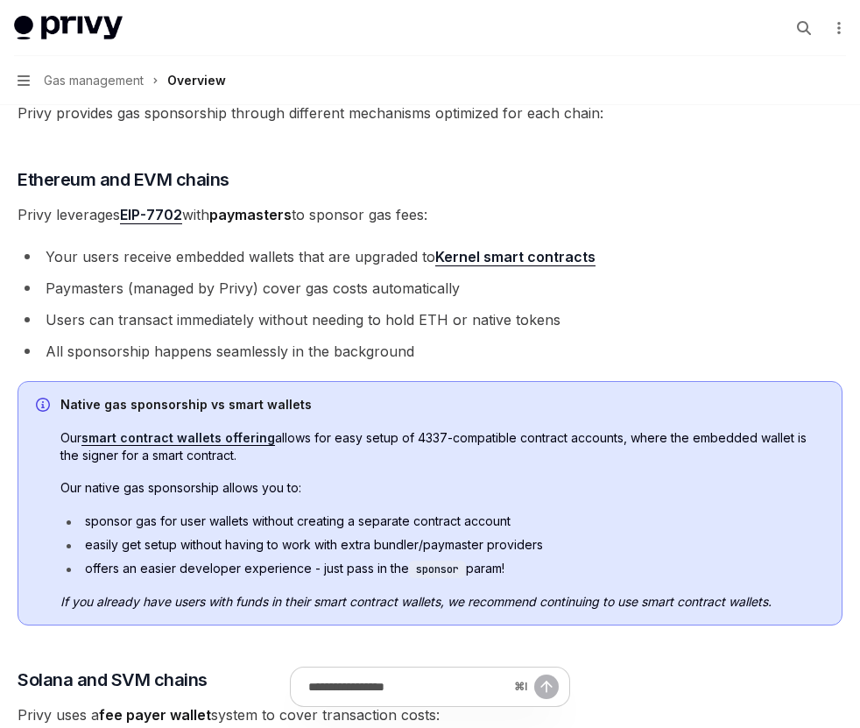
scroll to position [574, 0]
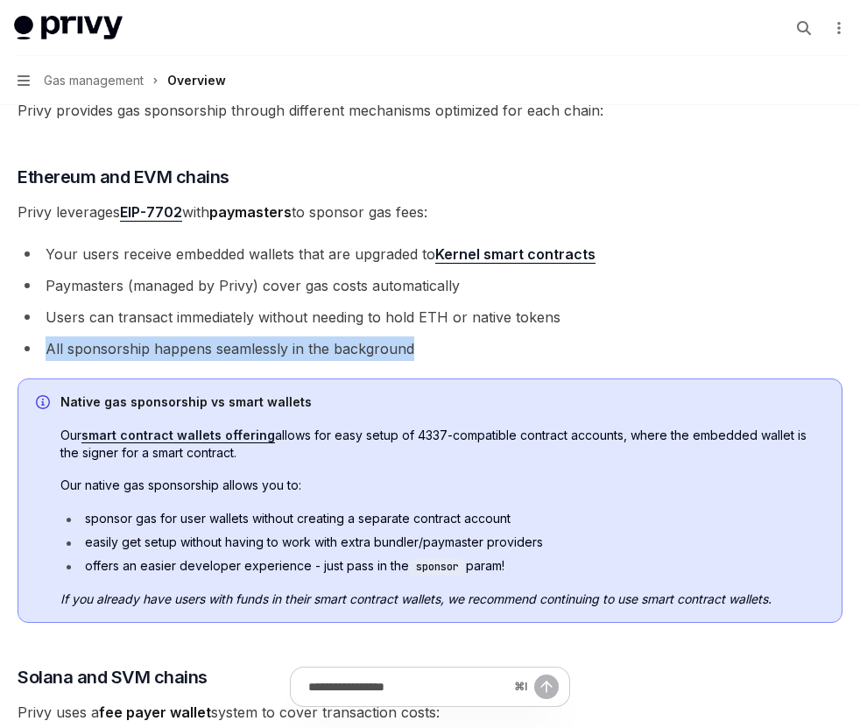
drag, startPoint x: 429, startPoint y: 337, endPoint x: 86, endPoint y: 334, distance: 343.3
click at [86, 333] on ul "Your users receive embedded wallets that are upgraded to Kernel smart contracts…" at bounding box center [430, 301] width 825 height 119
click at [86, 334] on ul "Your users receive embedded wallets that are upgraded to Kernel smart contracts…" at bounding box center [430, 301] width 825 height 119
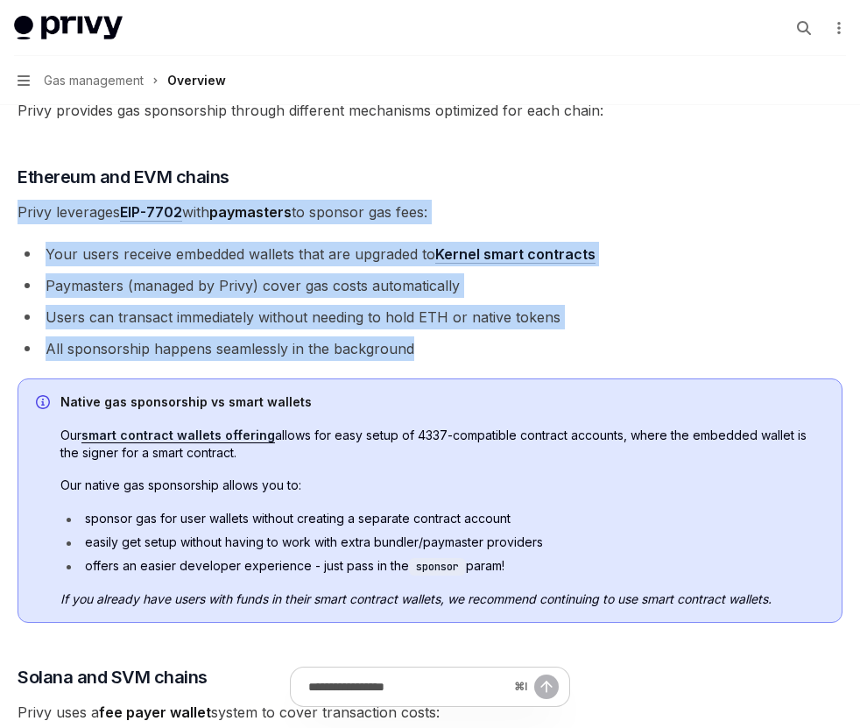
drag, startPoint x: 440, startPoint y: 356, endPoint x: 22, endPoint y: 216, distance: 440.3
click at [22, 215] on div "**********" at bounding box center [430, 410] width 825 height 1513
copy div "Privy leverages EIP-7702 with paymasters to sponsor gas fees: Your users receiv…"
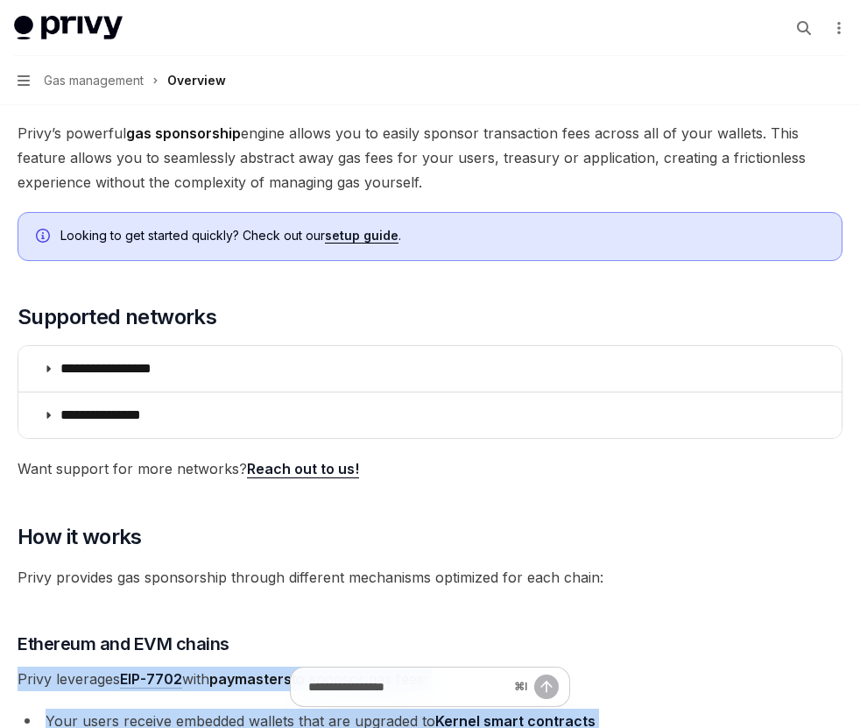
scroll to position [0, 0]
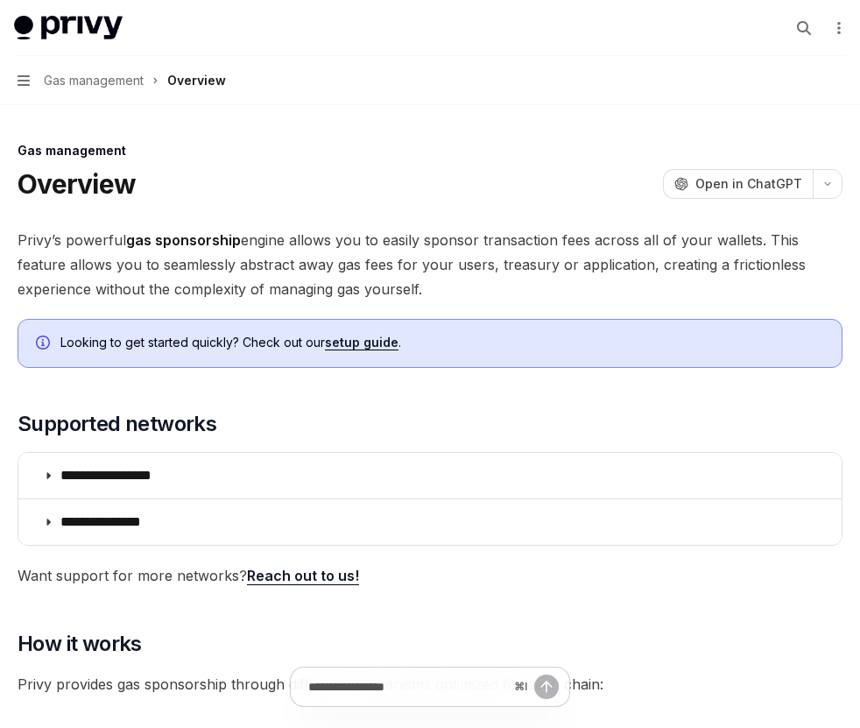
click at [23, 88] on button "Navigation Gas management Overview" at bounding box center [430, 80] width 860 height 49
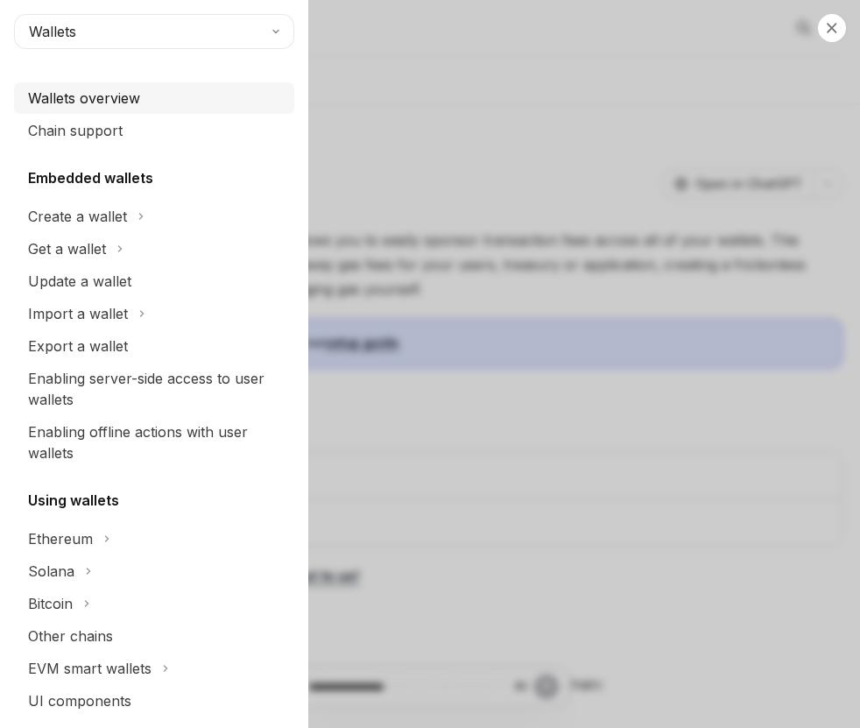
click at [166, 98] on div "Wallets overview" at bounding box center [156, 98] width 256 height 21
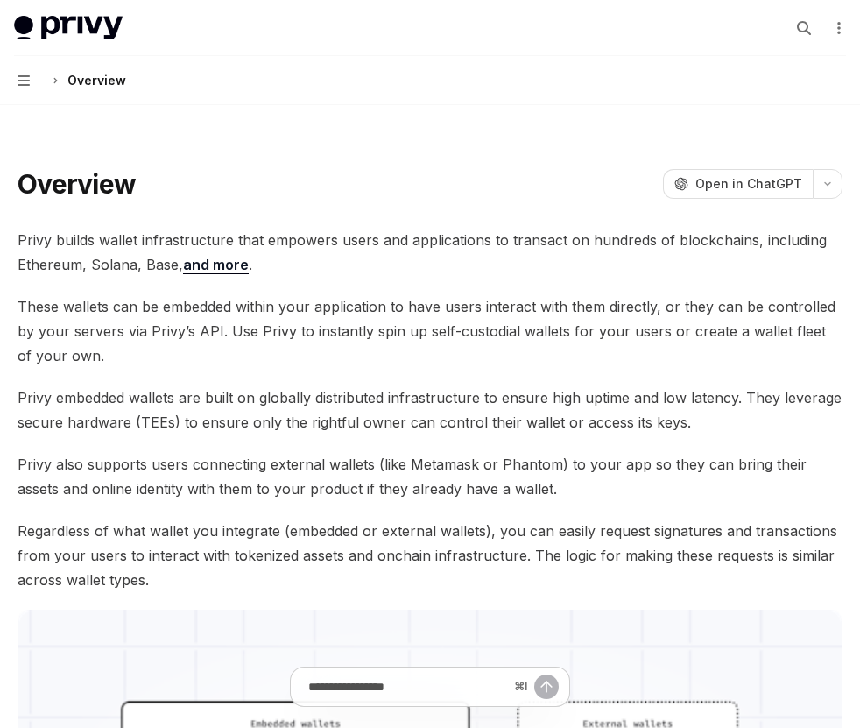
click at [16, 70] on button "Navigation Overview" at bounding box center [430, 80] width 860 height 49
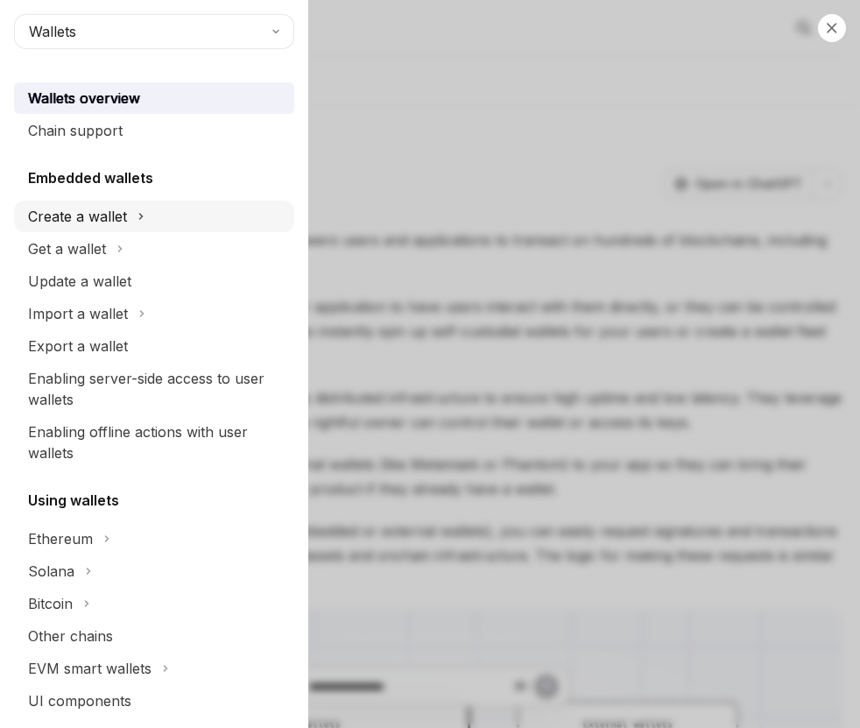
click at [97, 226] on div "Create a wallet" at bounding box center [77, 216] width 99 height 21
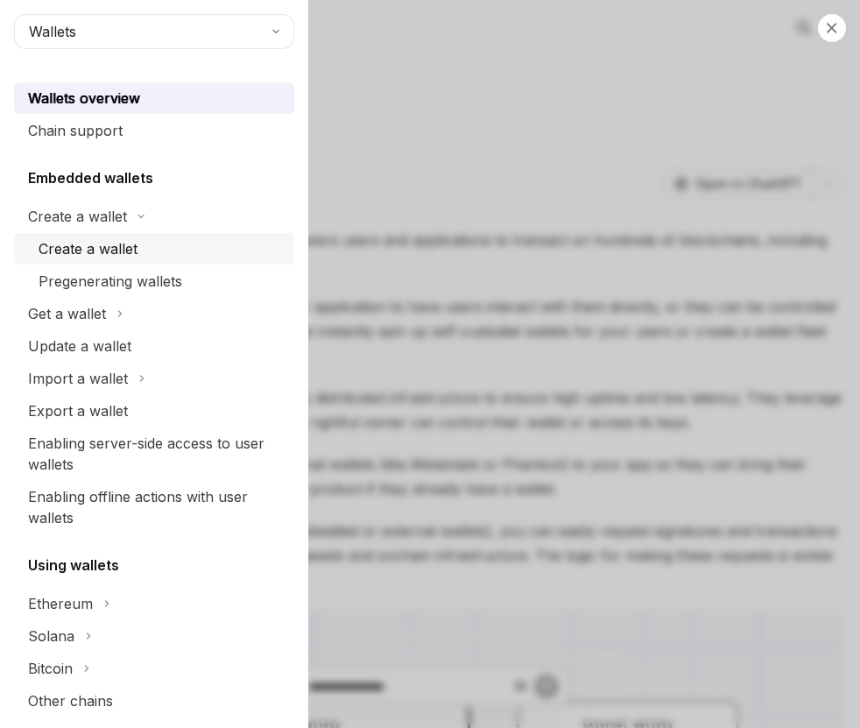
click at [109, 255] on div "Create a wallet" at bounding box center [88, 248] width 99 height 21
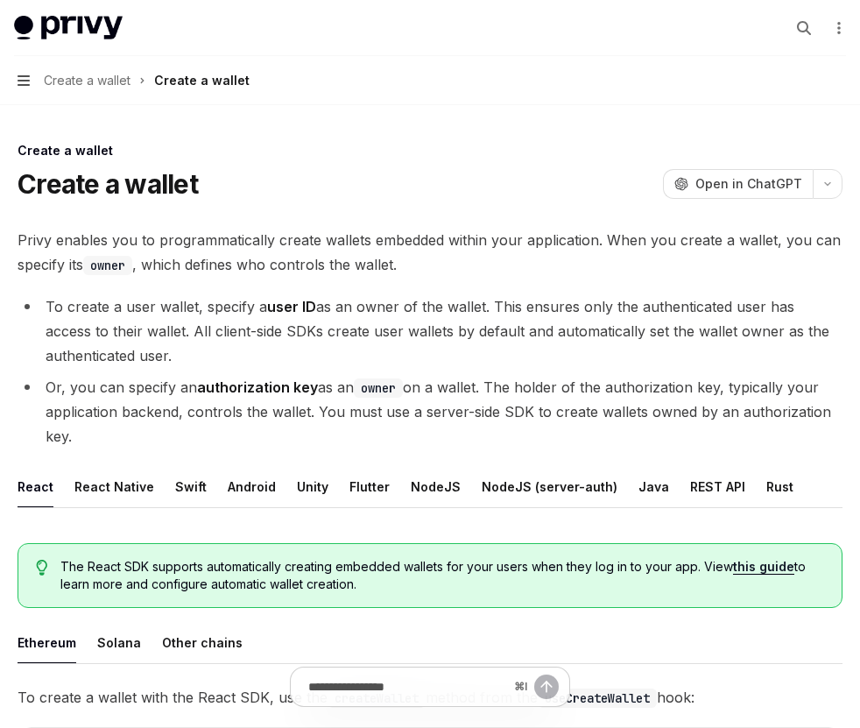
click at [20, 85] on icon "button" at bounding box center [24, 80] width 12 height 11
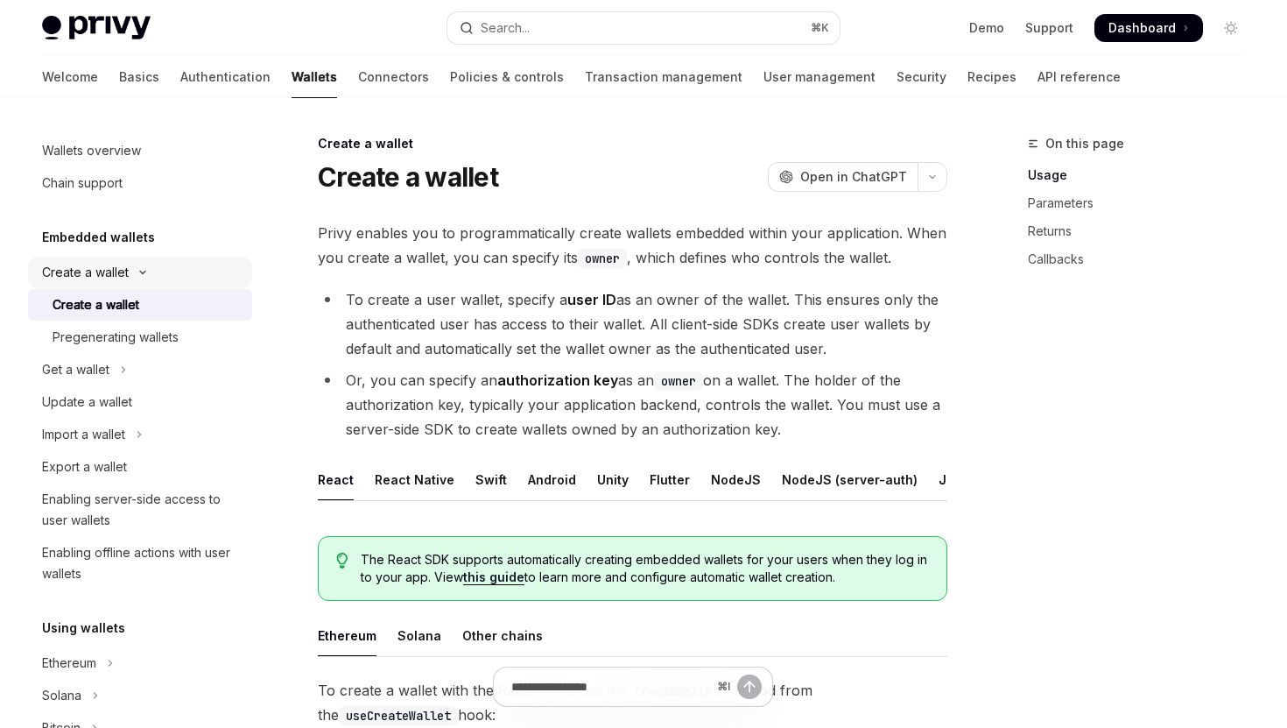
click at [132, 269] on icon "Toggle Create a wallet section" at bounding box center [142, 272] width 21 height 7
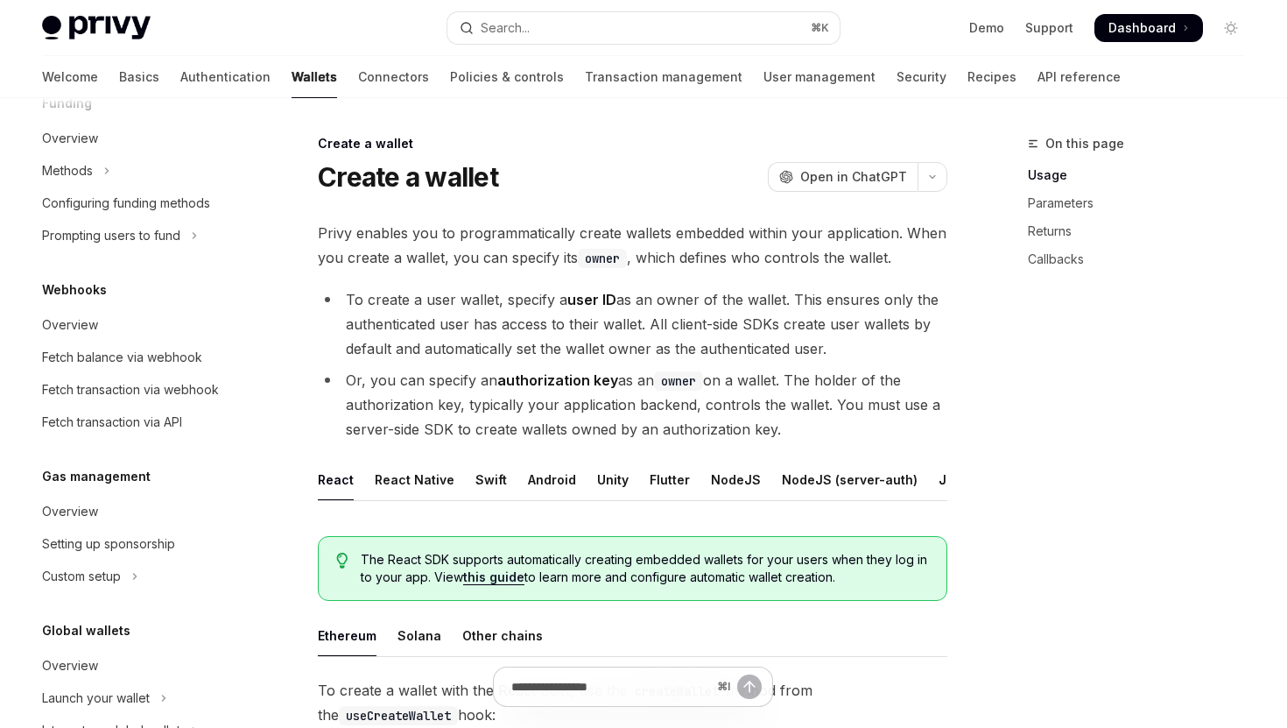
scroll to position [744, 0]
click at [138, 573] on icon "Toggle Custom setup section" at bounding box center [134, 575] width 7 height 21
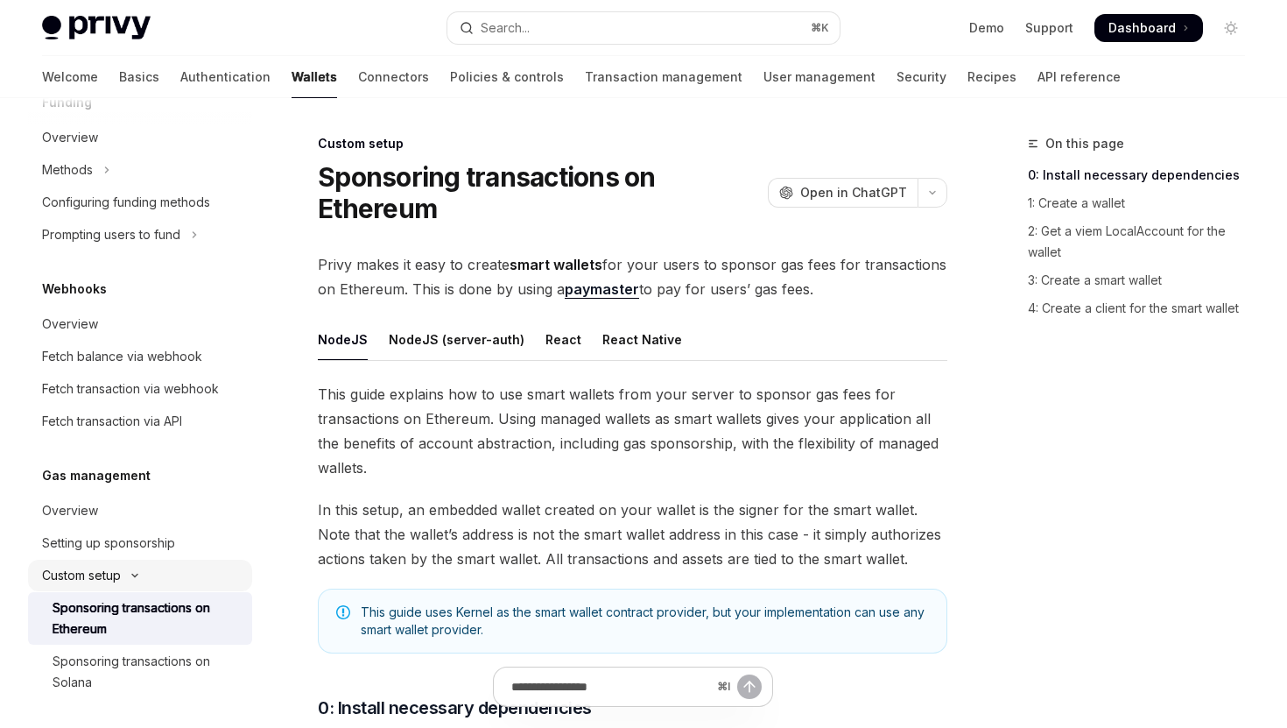
click at [137, 573] on icon "Toggle Custom setup section" at bounding box center [134, 575] width 21 height 7
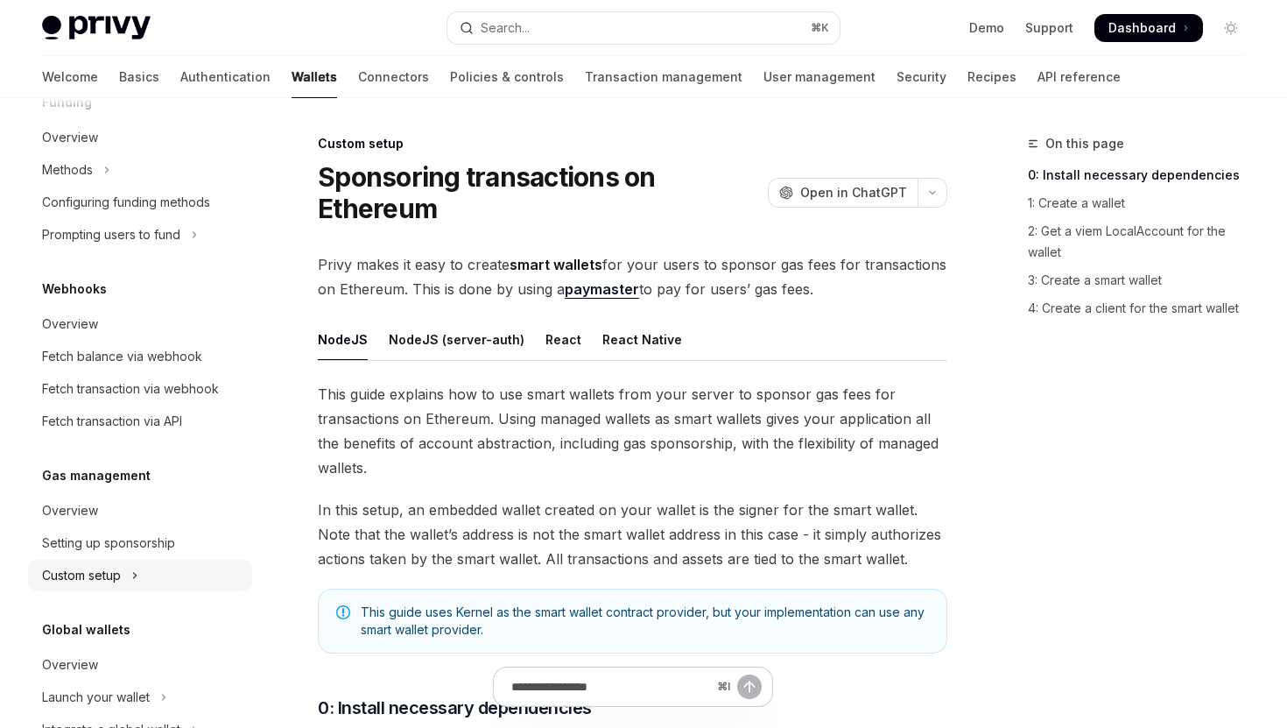
click at [137, 573] on icon "Toggle Custom setup section" at bounding box center [134, 575] width 7 height 21
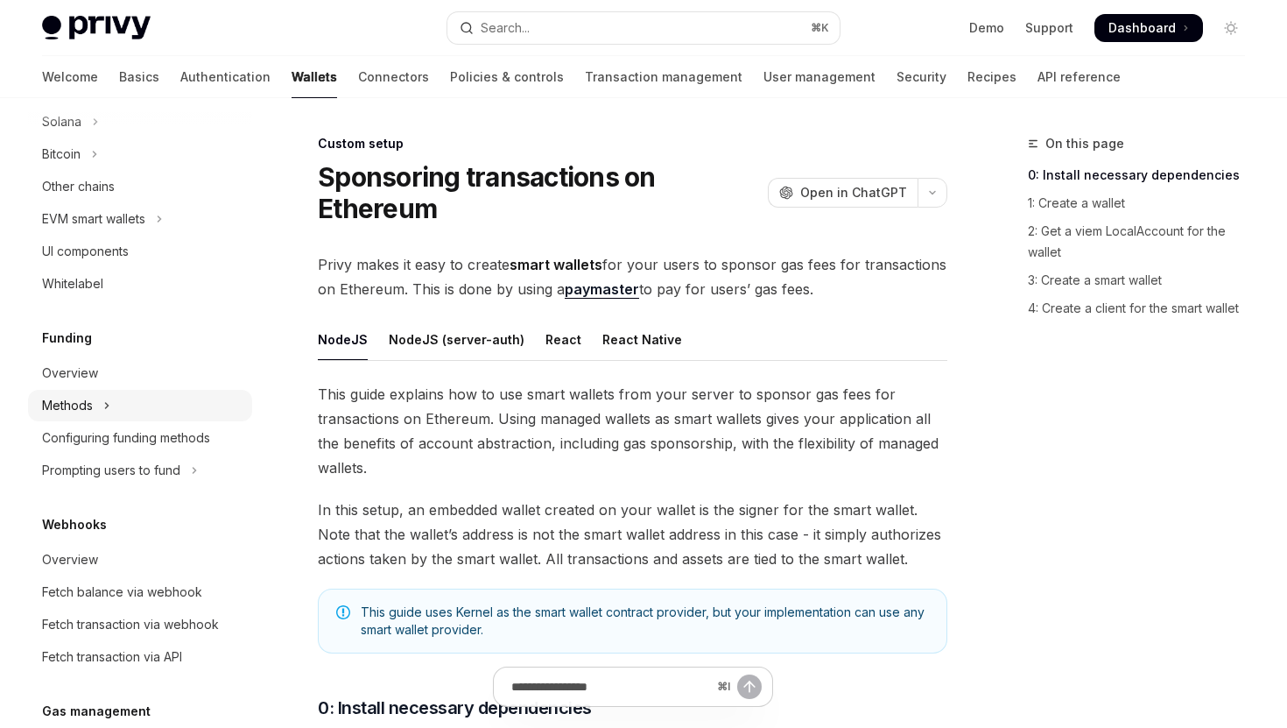
scroll to position [502, 0]
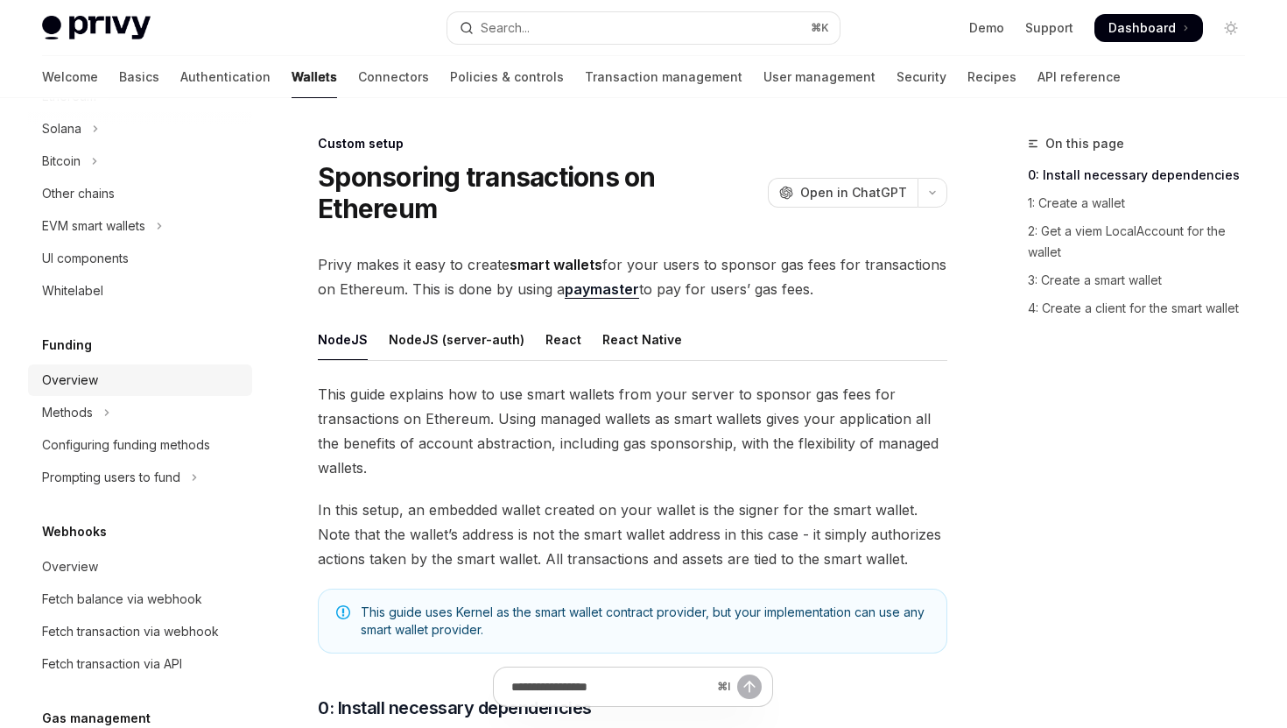
click at [91, 377] on div "Overview" at bounding box center [70, 380] width 56 height 21
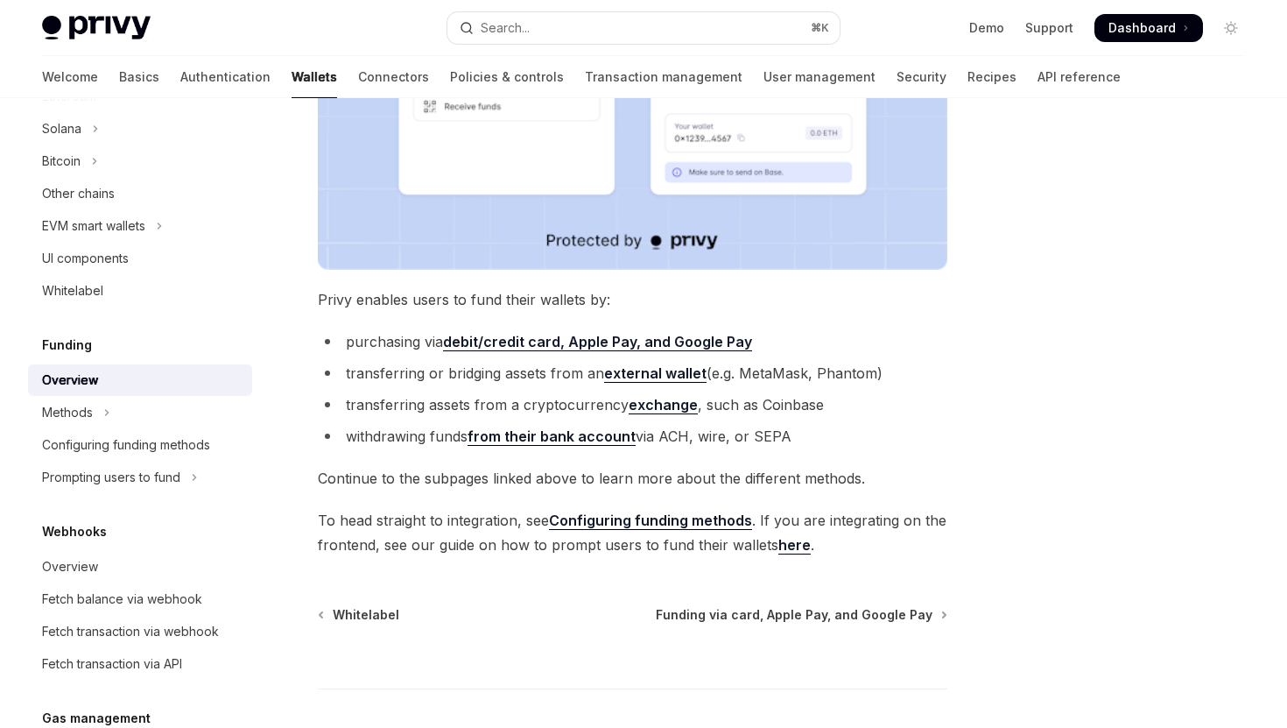
scroll to position [645, 0]
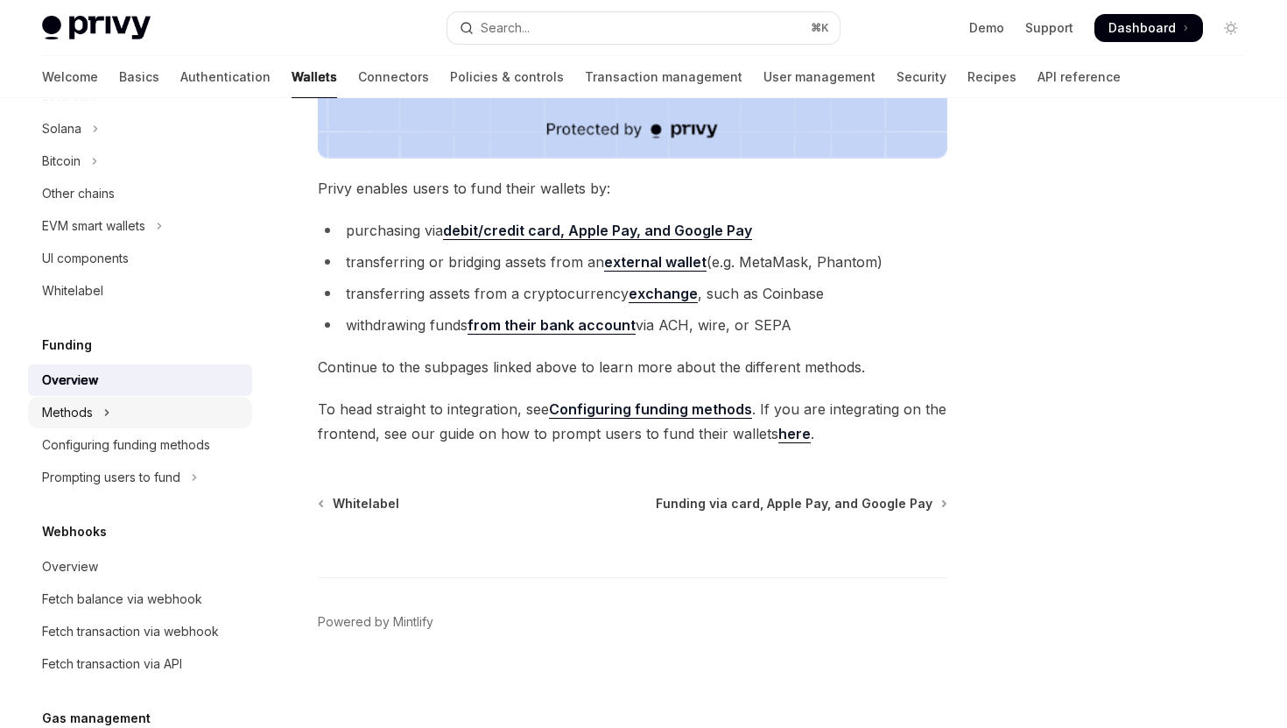
click at [171, 417] on button "Methods" at bounding box center [140, 413] width 224 height 32
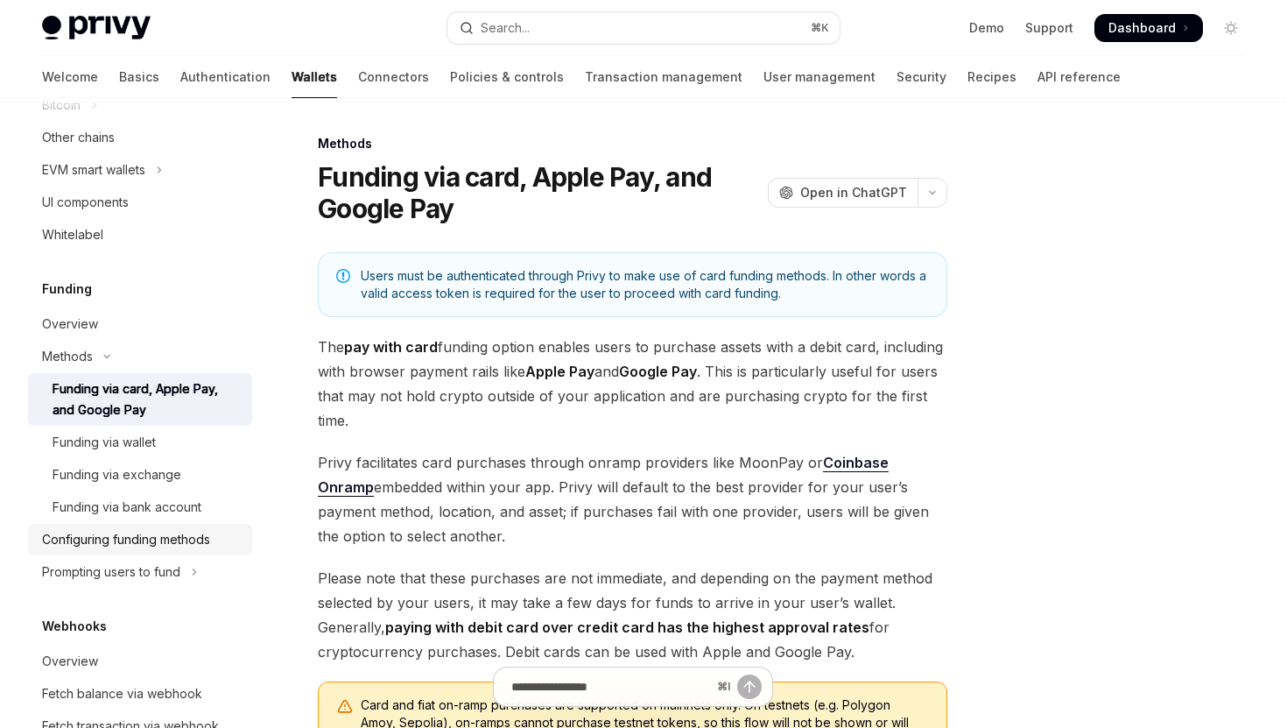
scroll to position [561, 0]
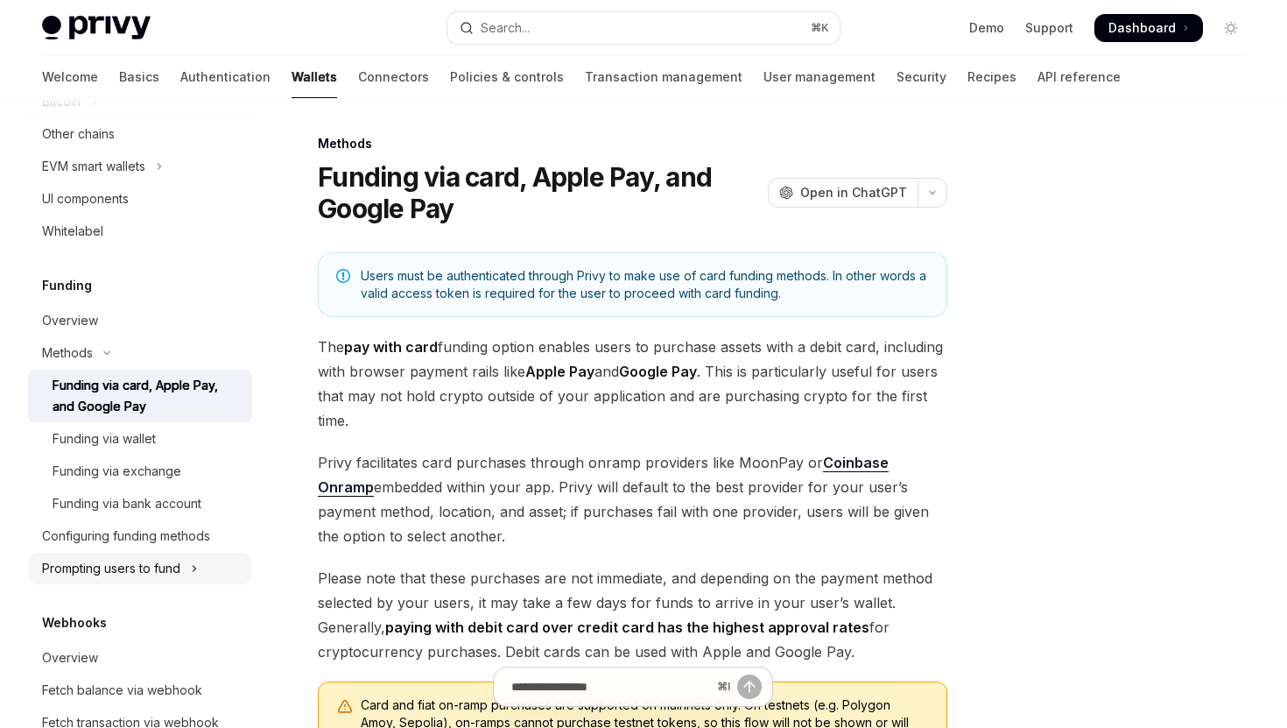
click at [188, 567] on button "Prompting users to fund" at bounding box center [140, 569] width 224 height 32
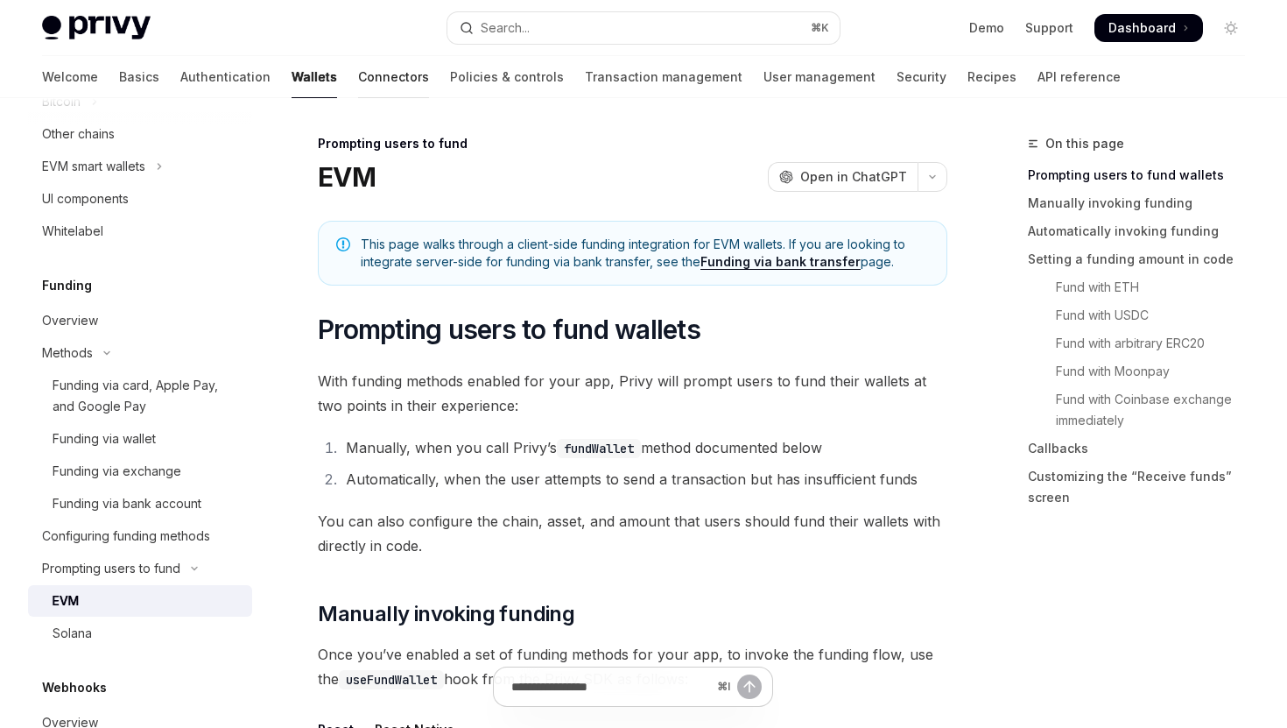
click at [358, 81] on link "Connectors" at bounding box center [393, 77] width 71 height 42
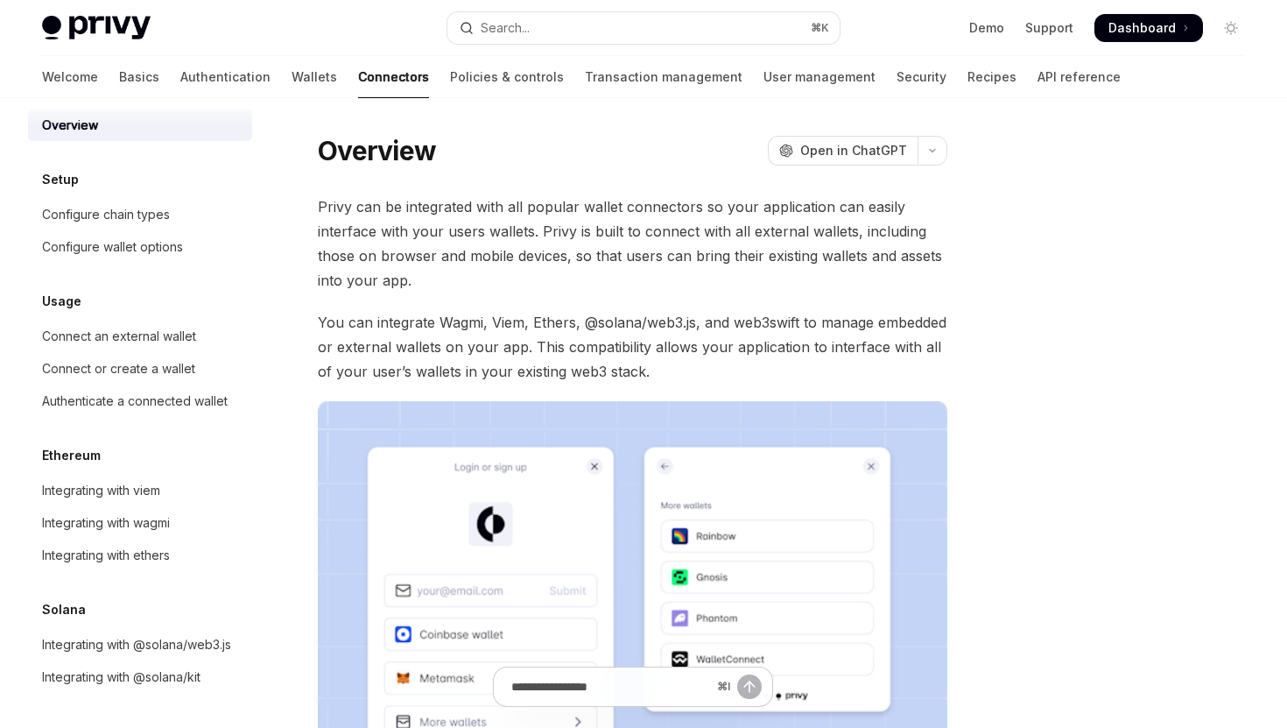
scroll to position [17, 0]
click at [450, 74] on link "Policies & controls" at bounding box center [507, 77] width 114 height 42
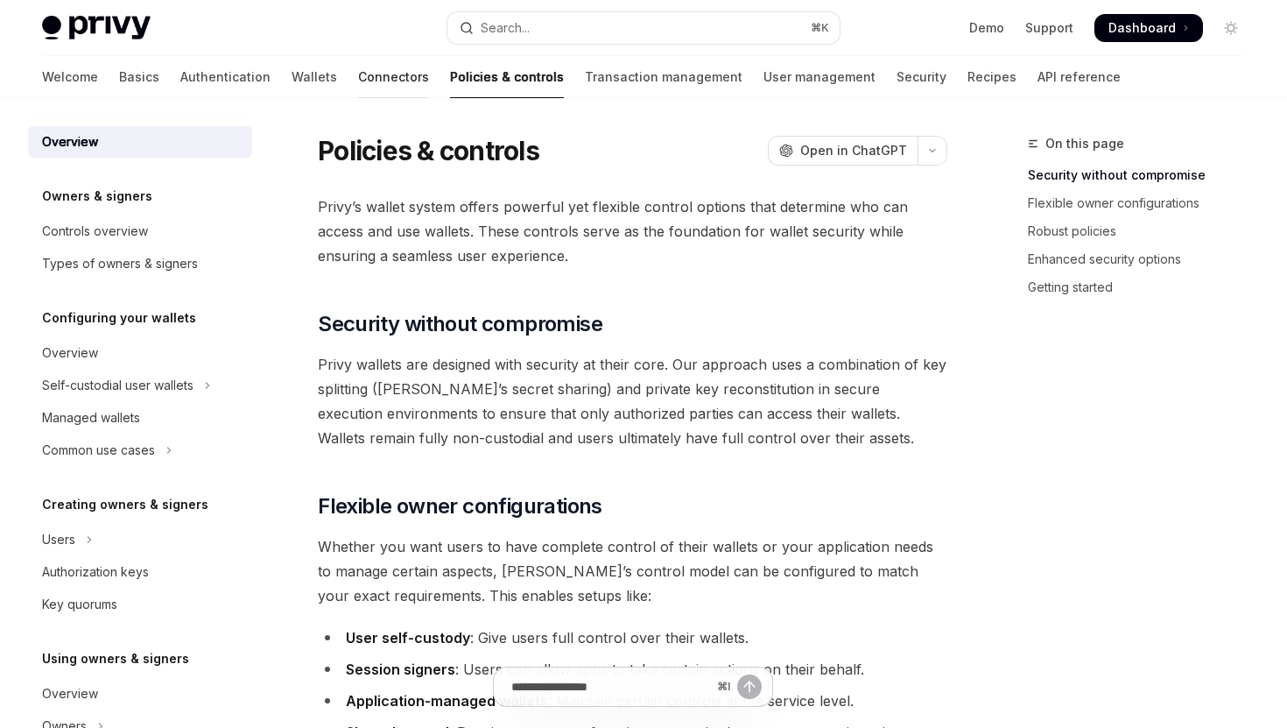
click at [358, 72] on link "Connectors" at bounding box center [393, 77] width 71 height 42
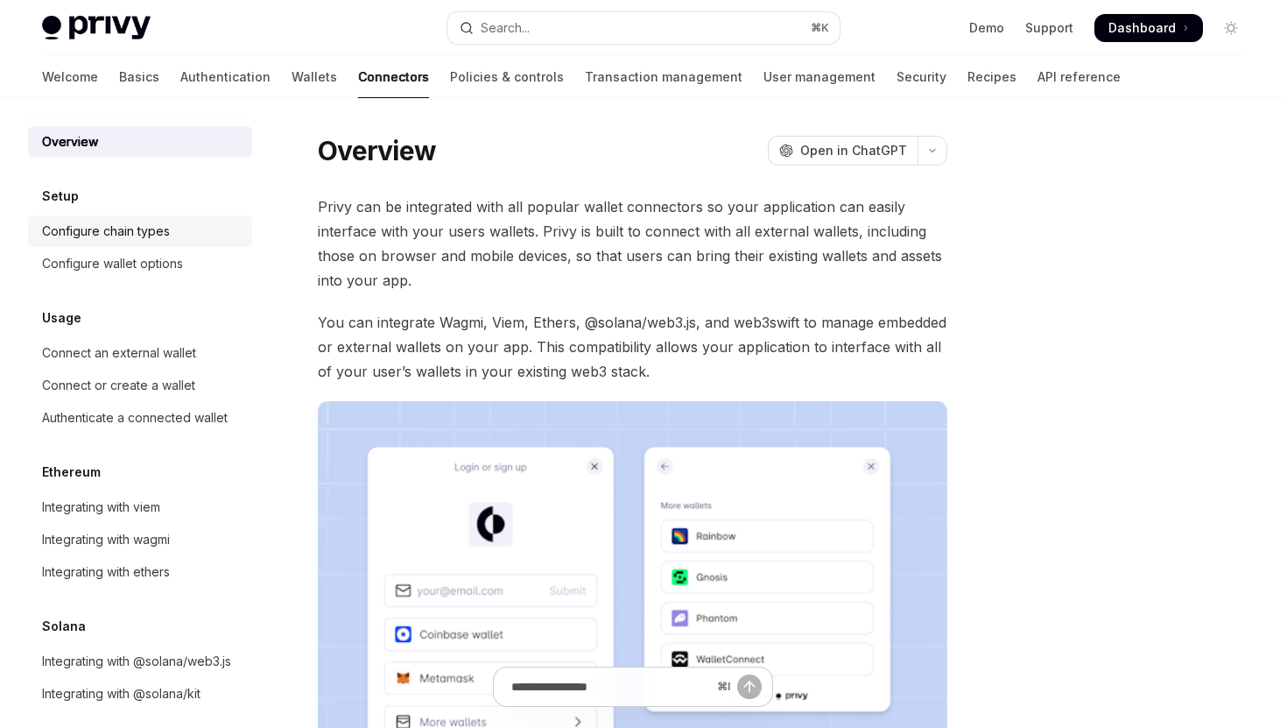
scroll to position [17, 0]
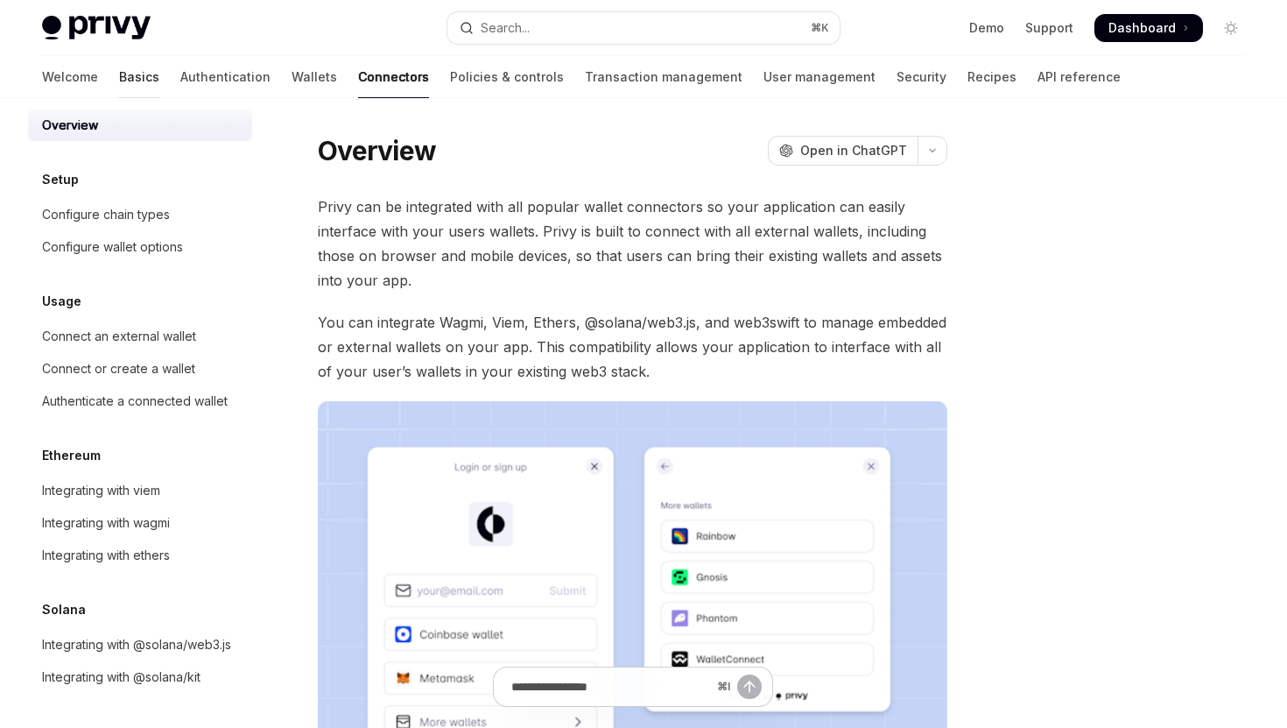
click at [119, 78] on link "Basics" at bounding box center [139, 77] width 40 height 42
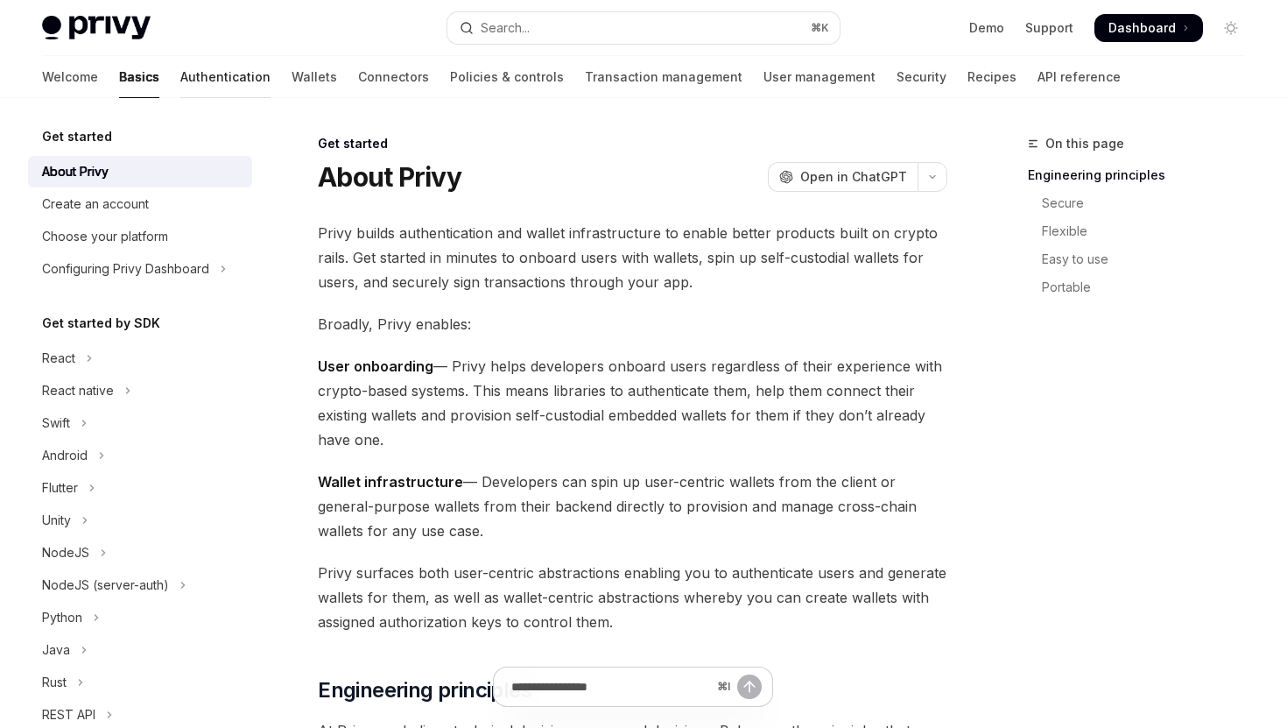
click at [180, 70] on link "Authentication" at bounding box center [225, 77] width 90 height 42
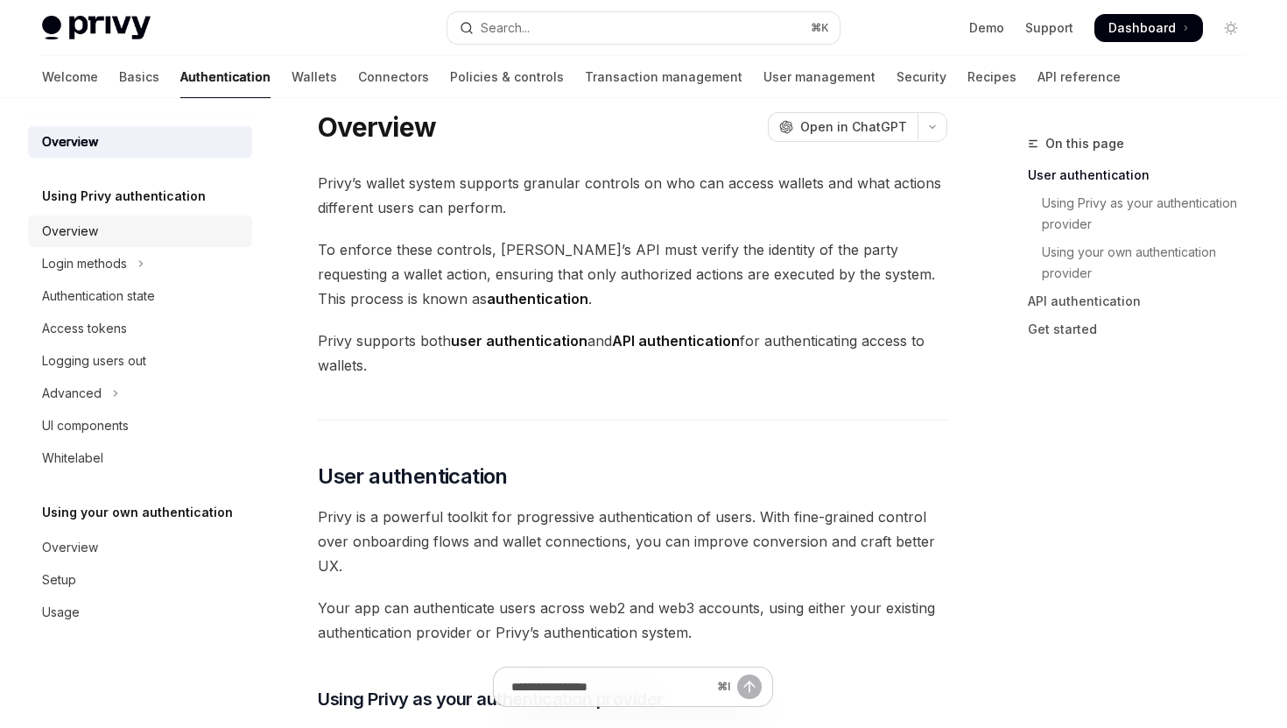
scroll to position [39, 0]
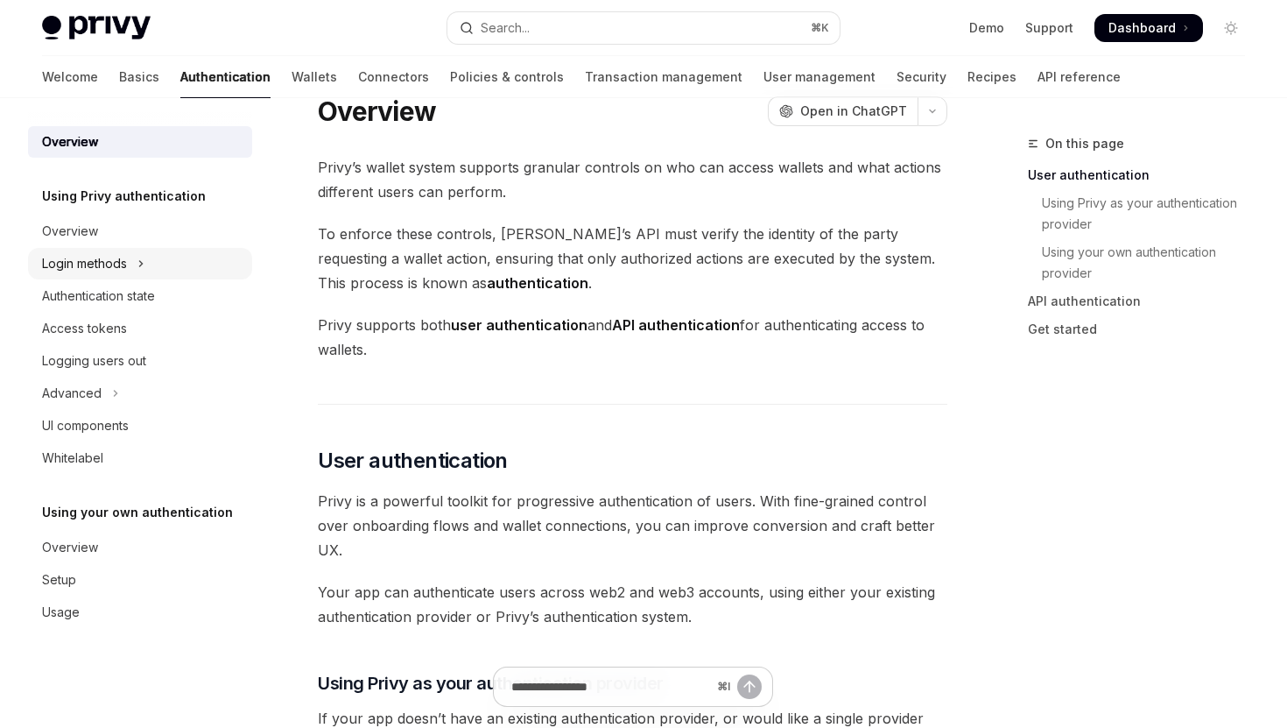
click at [151, 268] on button "Login methods" at bounding box center [140, 264] width 224 height 32
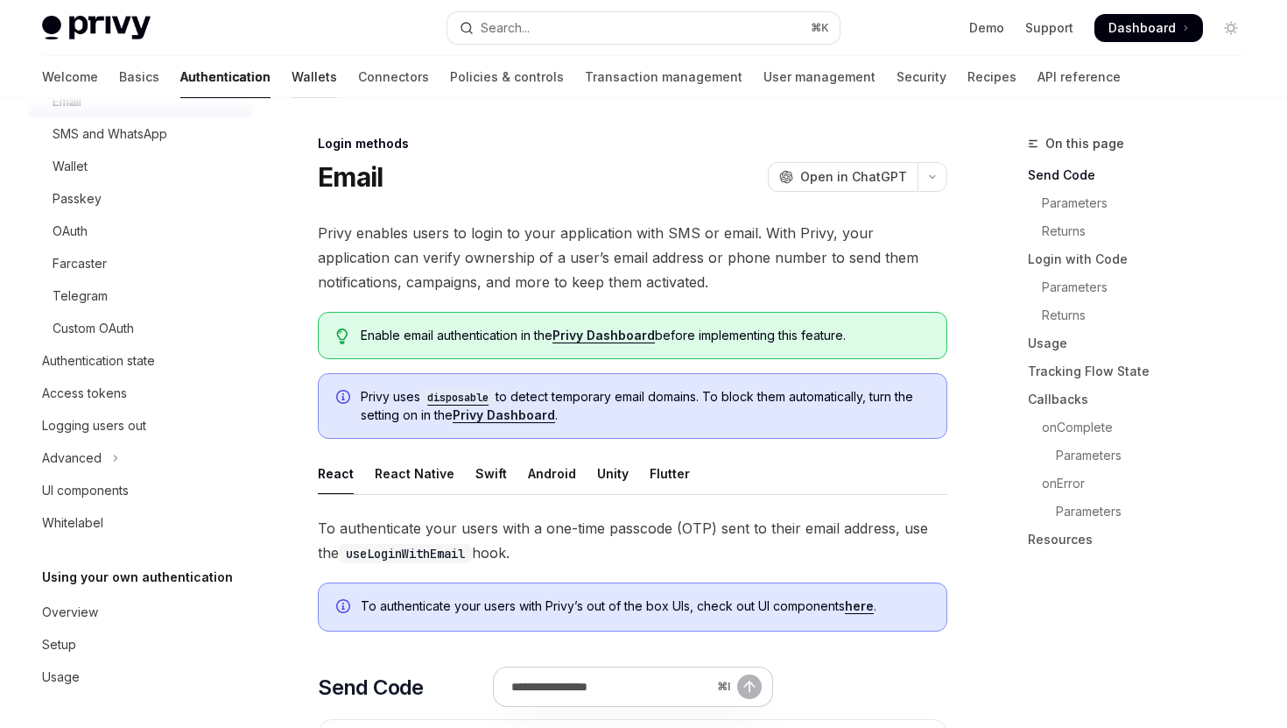
click at [292, 75] on link "Wallets" at bounding box center [315, 77] width 46 height 42
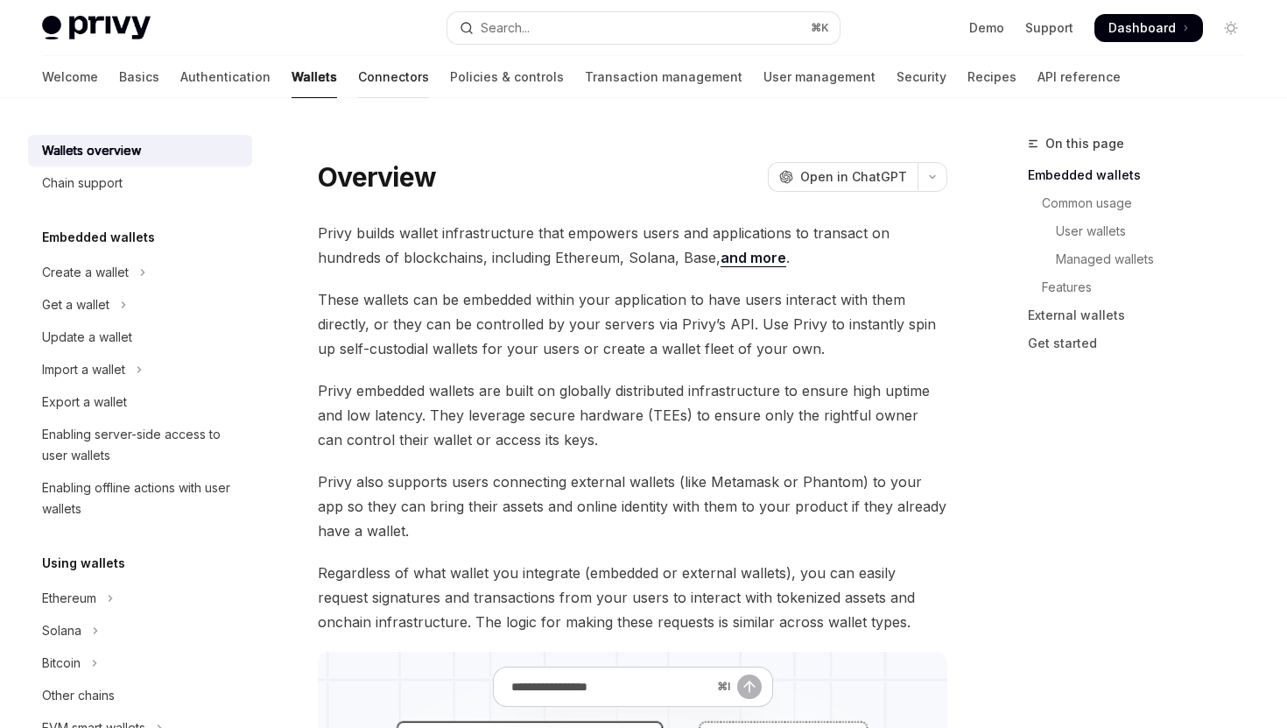
click at [358, 77] on link "Connectors" at bounding box center [393, 77] width 71 height 42
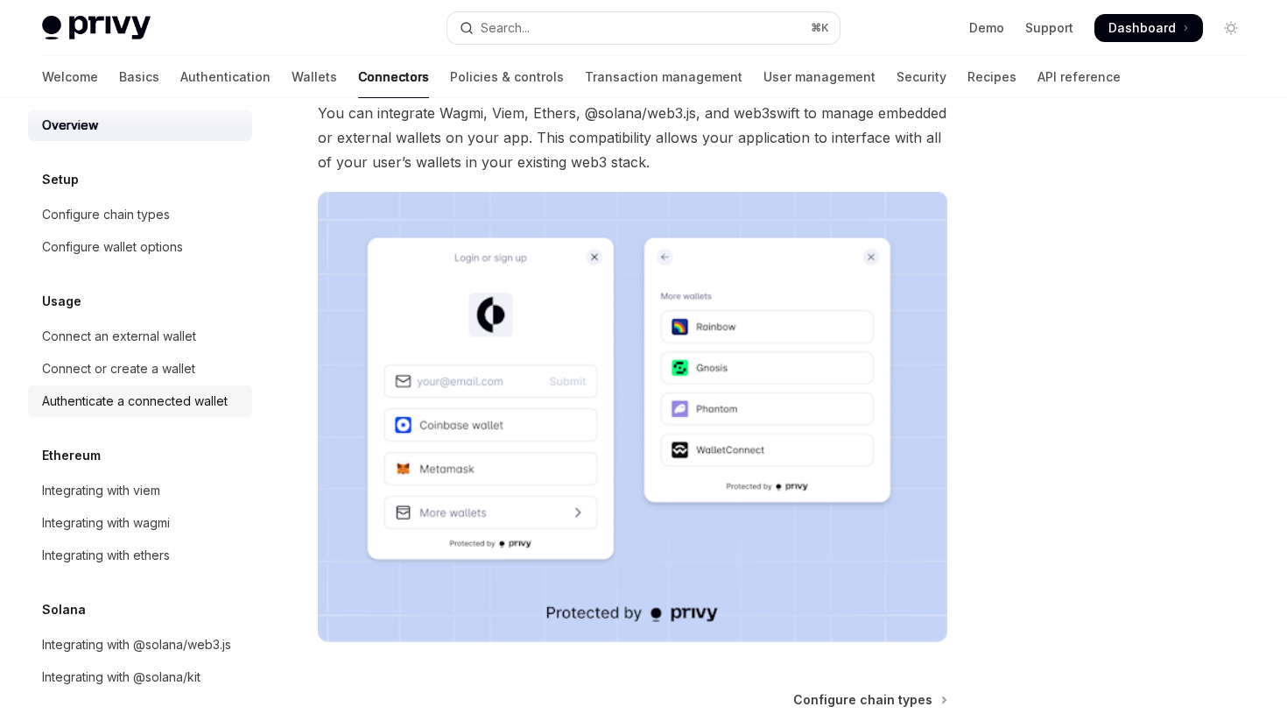
scroll to position [190, 0]
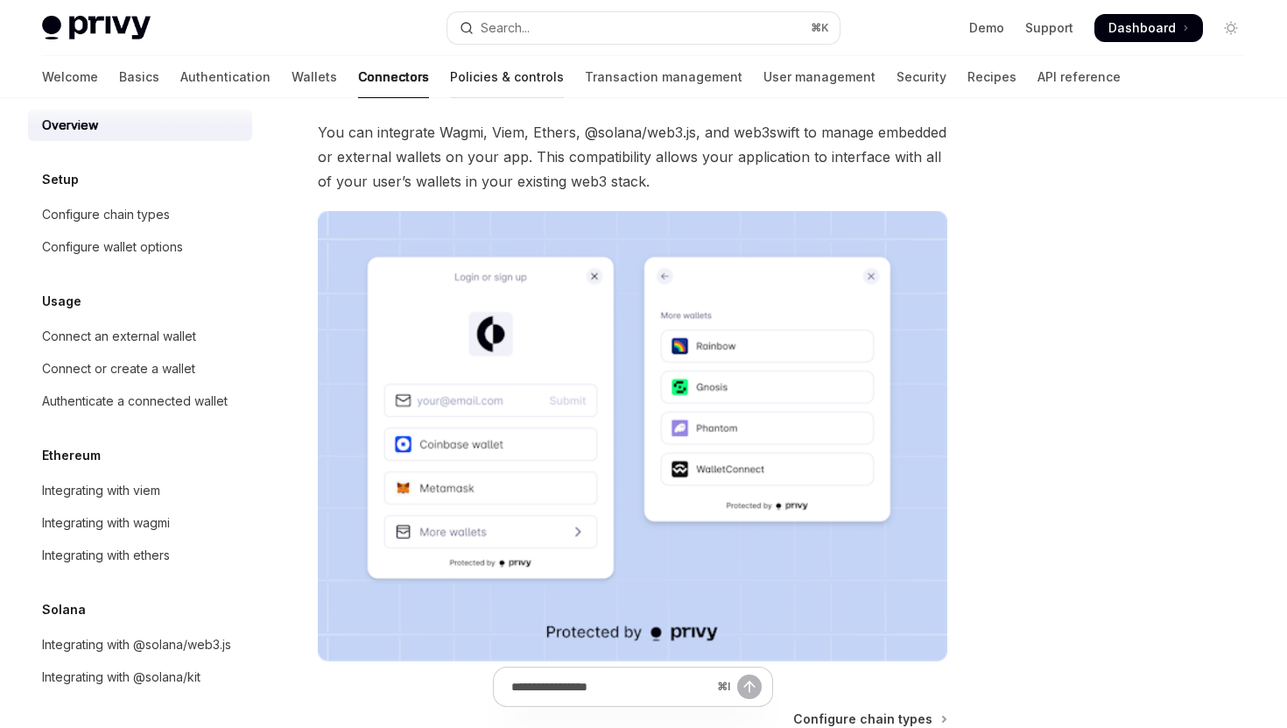
click at [450, 67] on link "Policies & controls" at bounding box center [507, 77] width 114 height 42
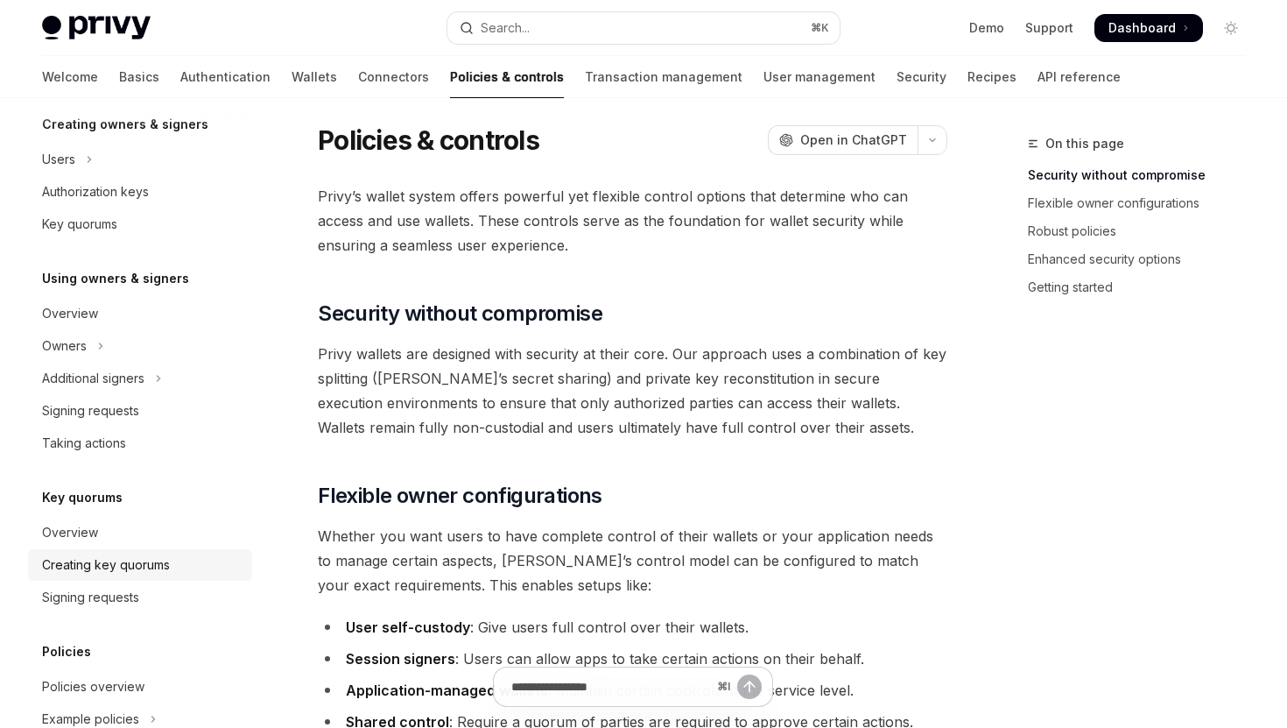
scroll to position [366, 0]
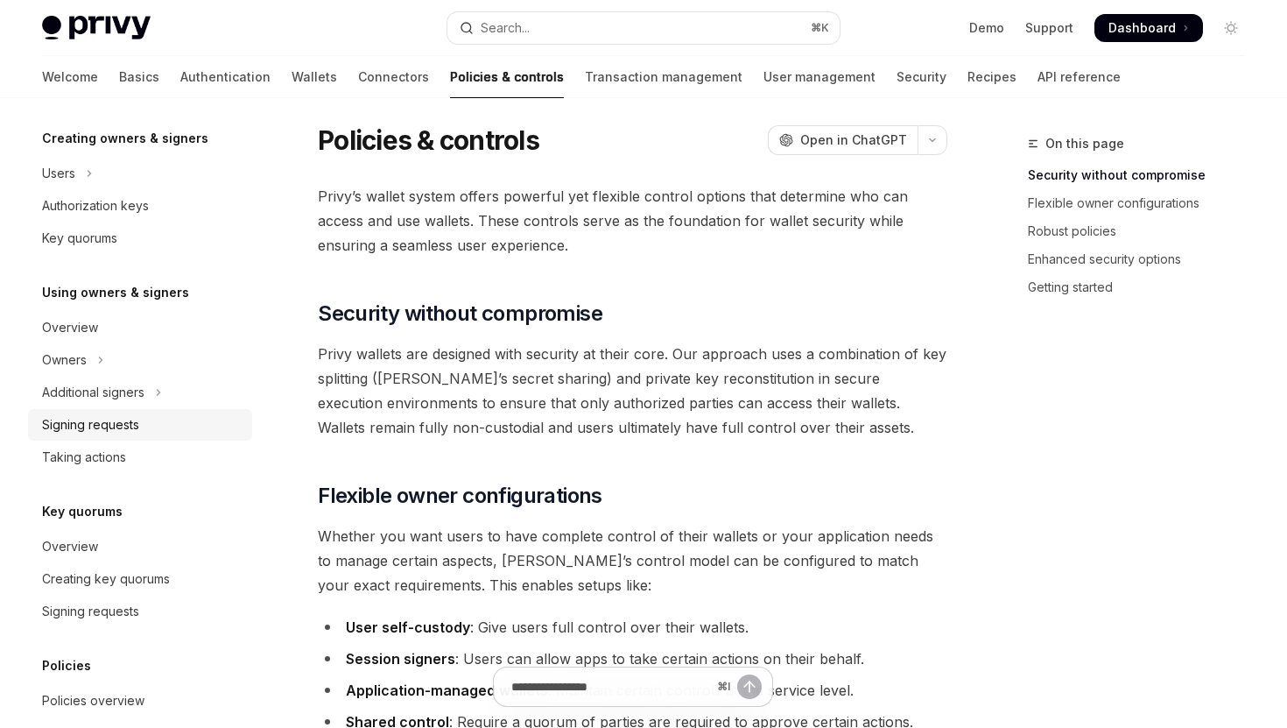
click at [102, 421] on div "Signing requests" at bounding box center [90, 424] width 97 height 21
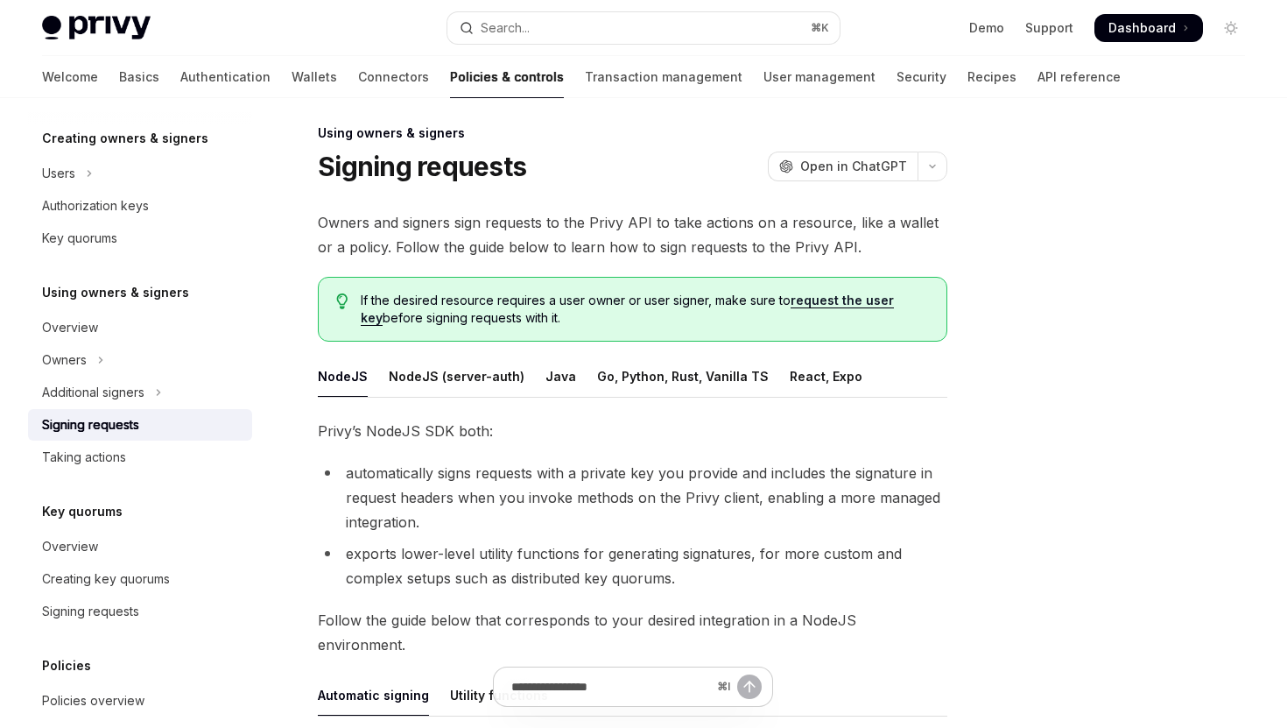
scroll to position [14, 0]
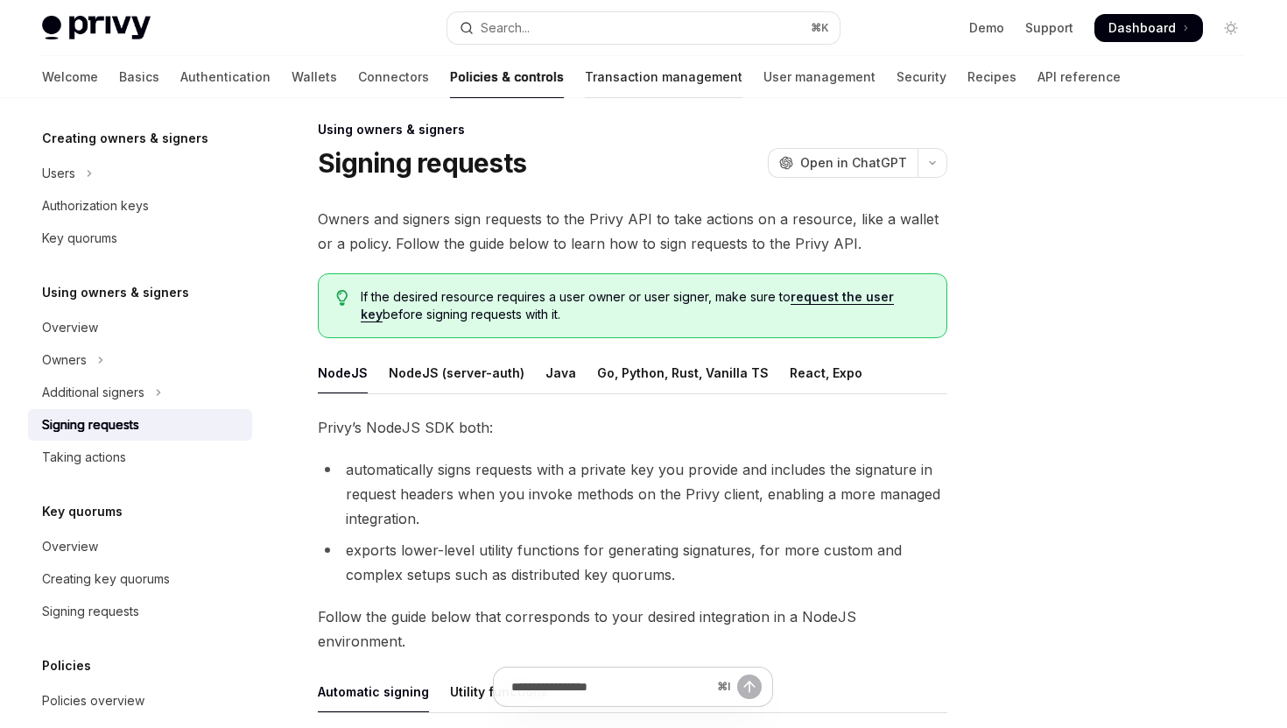
click at [585, 78] on link "Transaction management" at bounding box center [664, 77] width 158 height 42
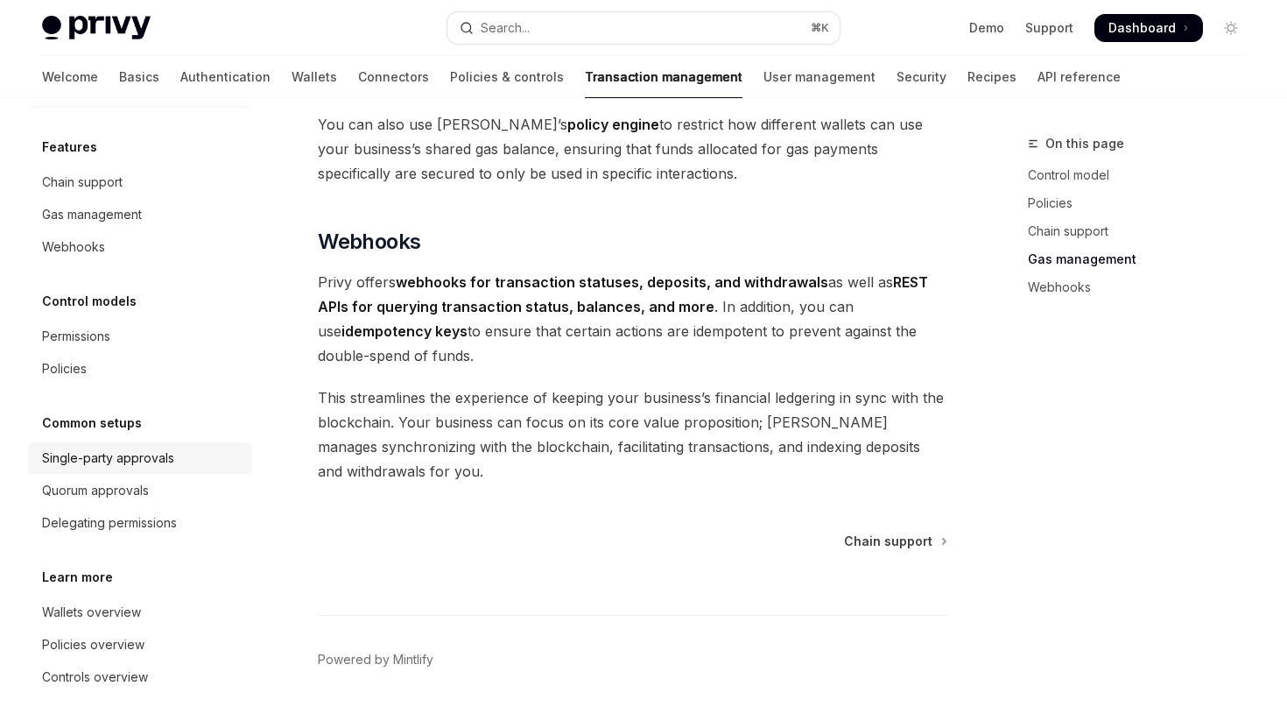
scroll to position [1621, 0]
click at [154, 454] on div "Single-party approvals" at bounding box center [108, 457] width 132 height 21
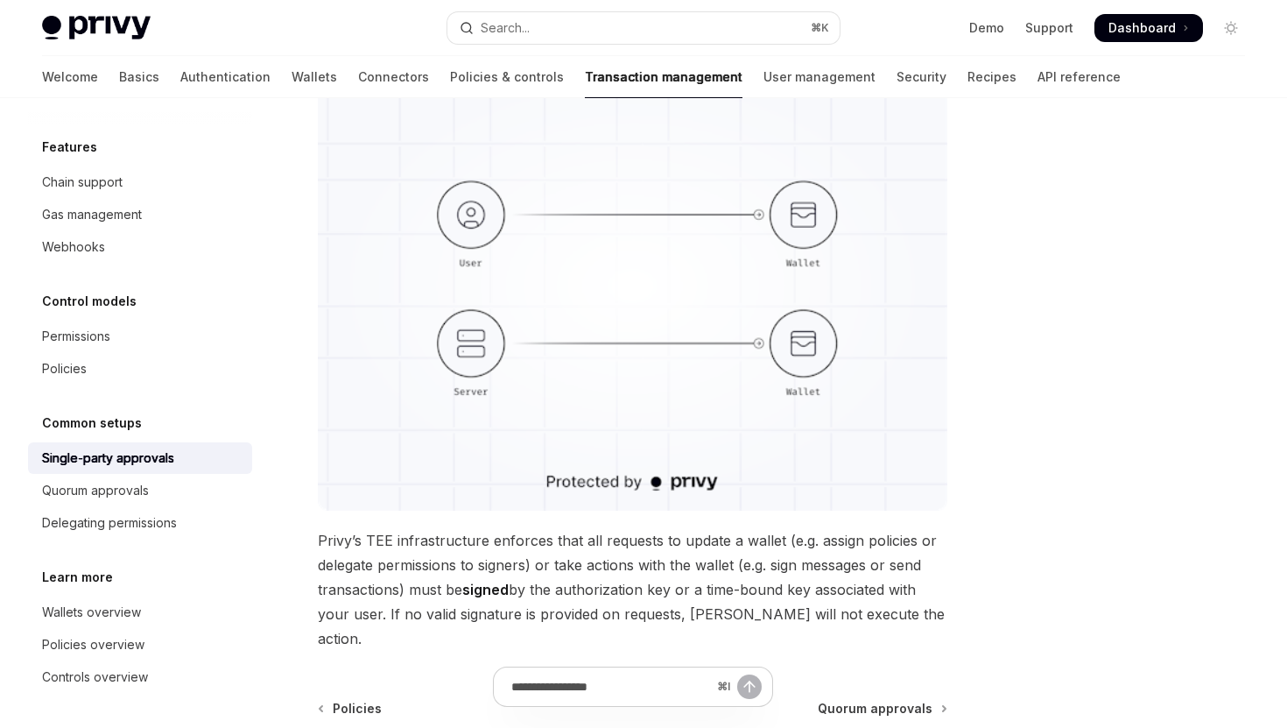
scroll to position [254, 0]
click at [91, 606] on div "Wallets overview" at bounding box center [91, 612] width 99 height 21
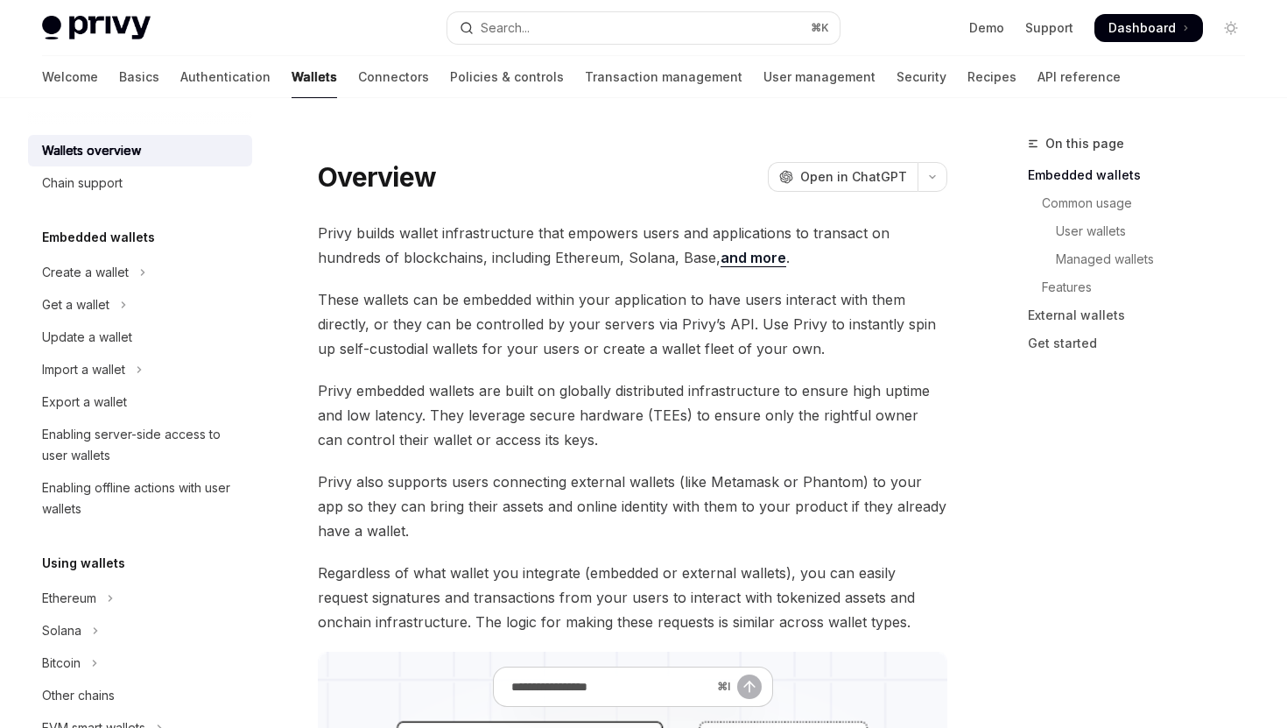
click at [692, 53] on div "Privy Docs home page Search... ⌘ K Demo Support Dashboard Dashboard Search..." at bounding box center [643, 28] width 1203 height 56
click at [764, 76] on link "User management" at bounding box center [820, 77] width 112 height 42
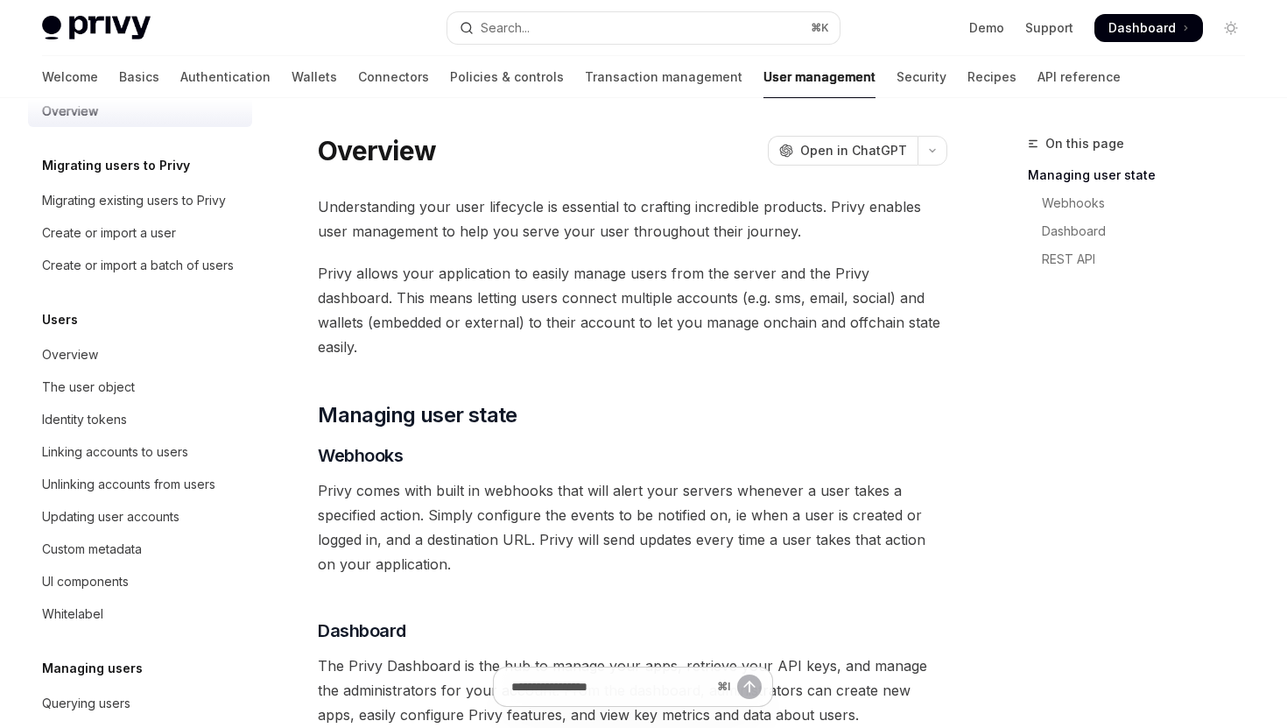
scroll to position [36, 0]
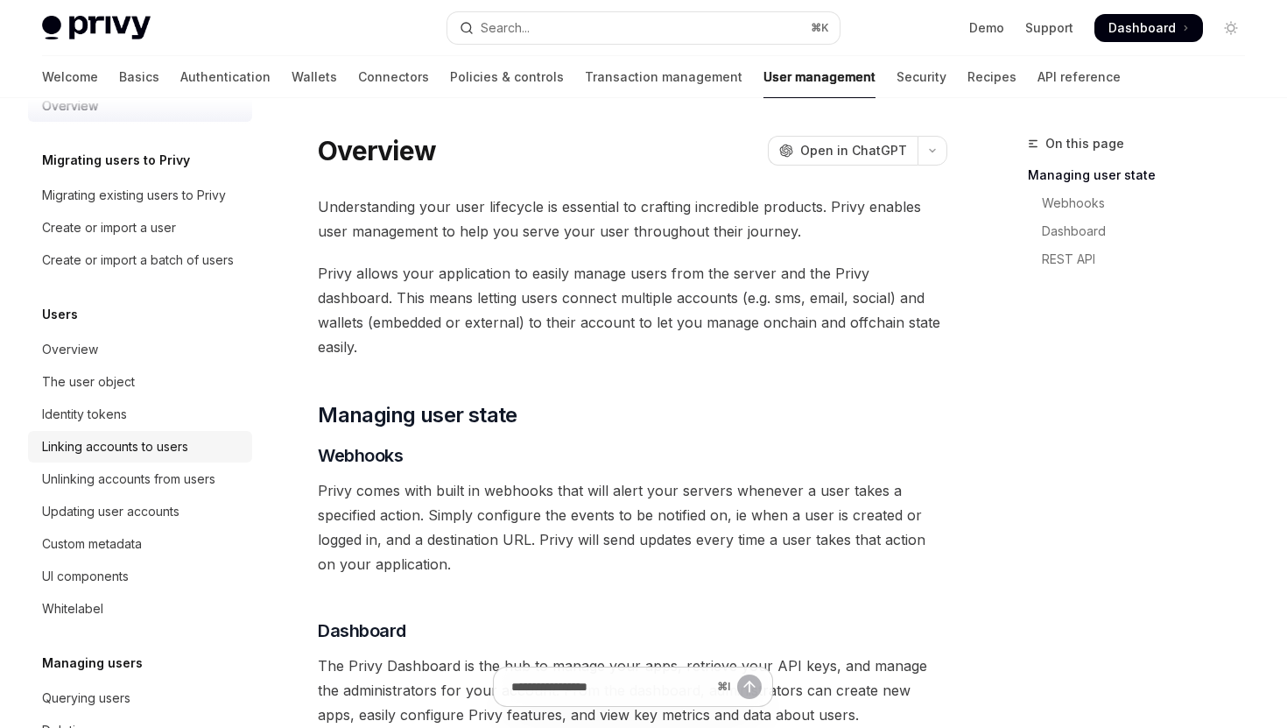
click at [166, 461] on link "Linking accounts to users" at bounding box center [140, 447] width 224 height 32
type textarea "*"
